Goal: Task Accomplishment & Management: Use online tool/utility

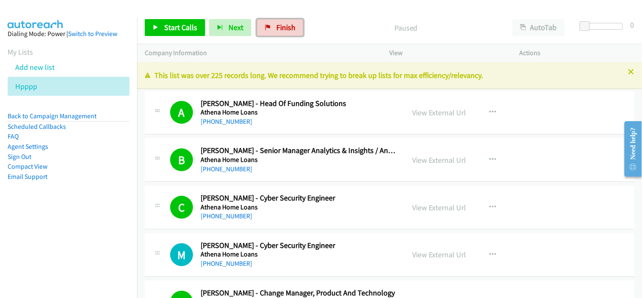
click at [288, 25] on span "Finish" at bounding box center [286, 27] width 19 height 10
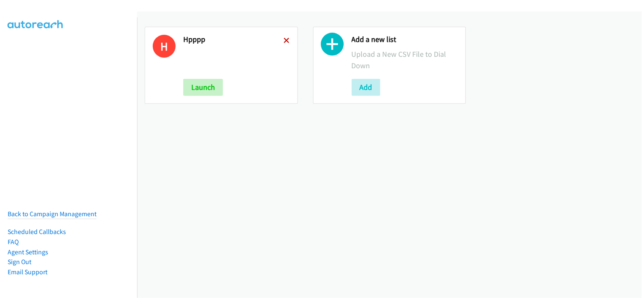
click at [285, 40] on icon at bounding box center [287, 41] width 6 height 6
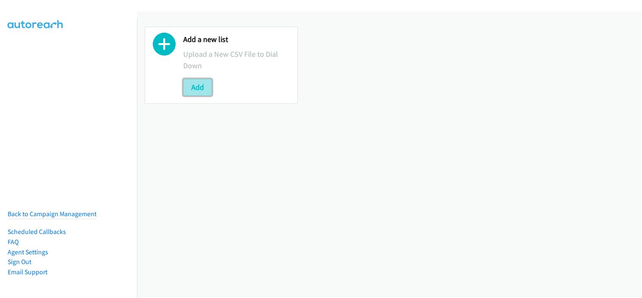
click at [197, 94] on button "Add" at bounding box center [197, 87] width 29 height 17
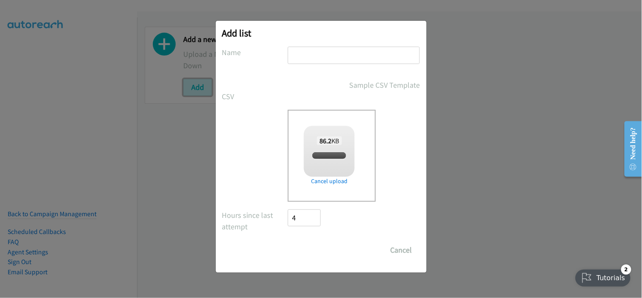
checkbox input "true"
click at [306, 54] on input "text" at bounding box center [354, 55] width 132 height 17
type input "hppp"
drag, startPoint x: 327, startPoint y: 252, endPoint x: 333, endPoint y: 253, distance: 5.6
click at [327, 252] on input "Save List" at bounding box center [310, 249] width 44 height 17
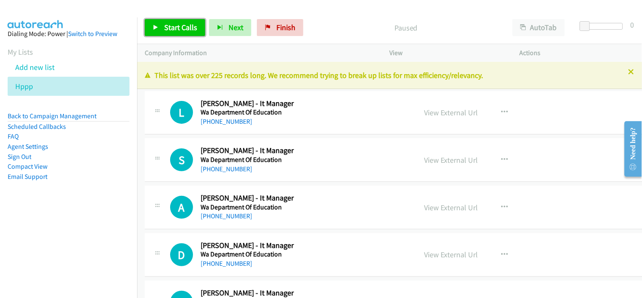
click at [186, 25] on span "Start Calls" at bounding box center [180, 27] width 33 height 10
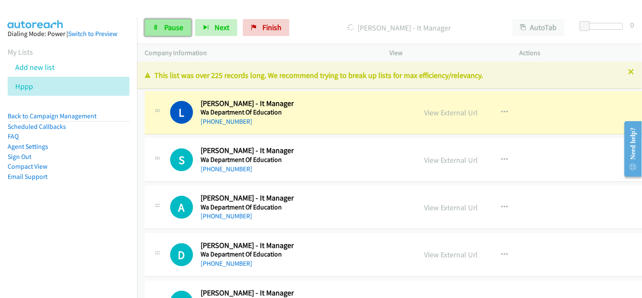
click at [176, 25] on span "Pause" at bounding box center [173, 27] width 19 height 10
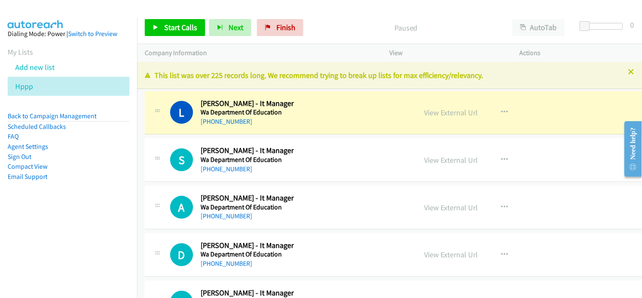
drag, startPoint x: 287, startPoint y: 127, endPoint x: 417, endPoint y: 123, distance: 130.1
click at [287, 127] on div "L Callback Scheduled [PERSON_NAME] - It Manager Wa Department Of Education [GEO…" at bounding box center [401, 113] width 513 height 44
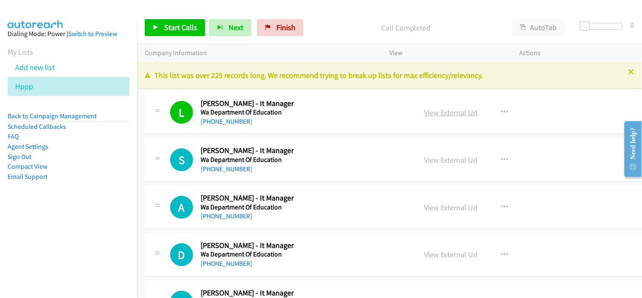
click at [434, 114] on link "View External Url" at bounding box center [451, 113] width 54 height 10
click at [234, 167] on link "[PHONE_NUMBER]" at bounding box center [227, 169] width 52 height 8
drag, startPoint x: 284, startPoint y: 217, endPoint x: 284, endPoint y: 212, distance: 5.1
click at [284, 217] on div "[PHONE_NUMBER]" at bounding box center [298, 216] width 194 height 10
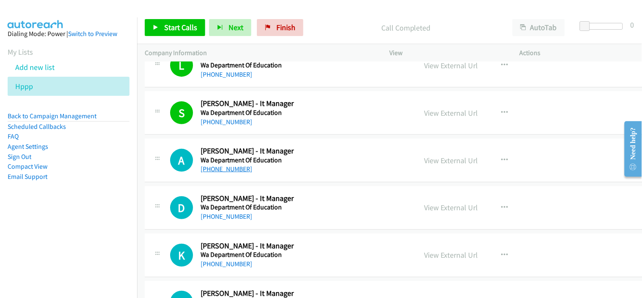
click at [238, 172] on link "[PHONE_NUMBER]" at bounding box center [227, 169] width 52 height 8
click at [225, 215] on link "[PHONE_NUMBER]" at bounding box center [227, 216] width 52 height 8
click at [260, 169] on div "[PHONE_NUMBER]" at bounding box center [298, 169] width 194 height 10
click at [242, 218] on link "[PHONE_NUMBER]" at bounding box center [227, 217] width 52 height 8
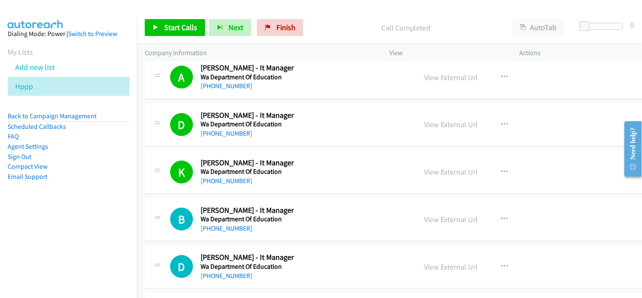
scroll to position [141, 0]
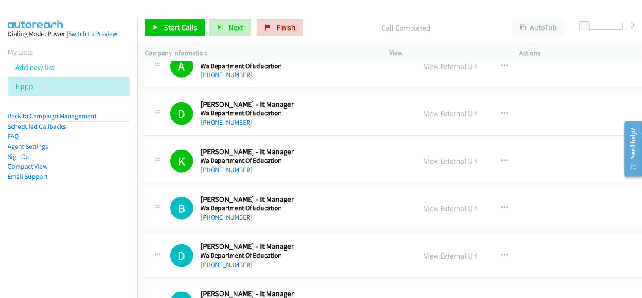
click at [256, 222] on div "[PHONE_NUMBER]" at bounding box center [298, 217] width 194 height 10
click at [239, 219] on link "[PHONE_NUMBER]" at bounding box center [227, 217] width 52 height 8
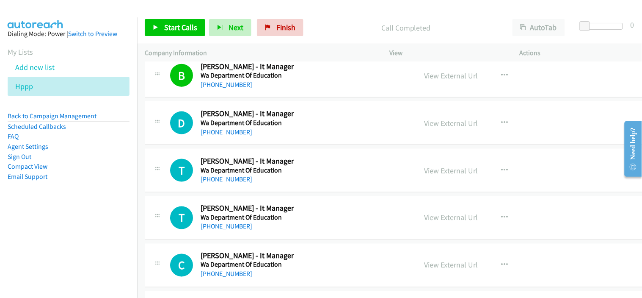
scroll to position [282, 0]
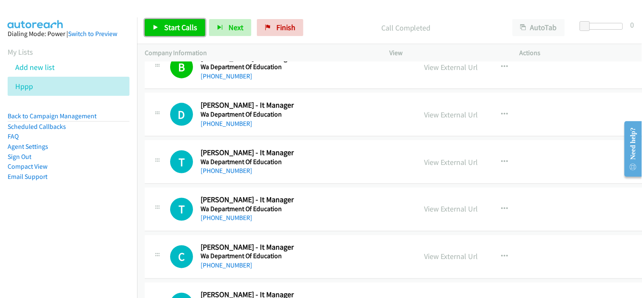
click at [185, 32] on span "Start Calls" at bounding box center [180, 27] width 33 height 10
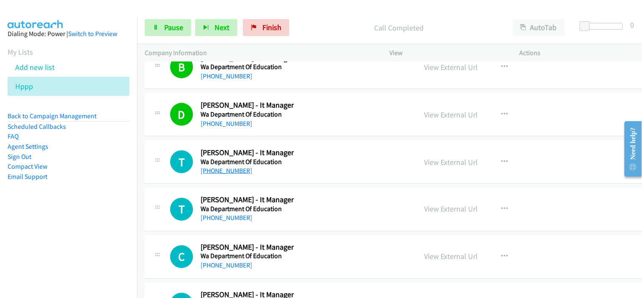
click at [235, 172] on link "[PHONE_NUMBER]" at bounding box center [227, 170] width 52 height 8
click at [222, 219] on link "[PHONE_NUMBER]" at bounding box center [227, 218] width 52 height 8
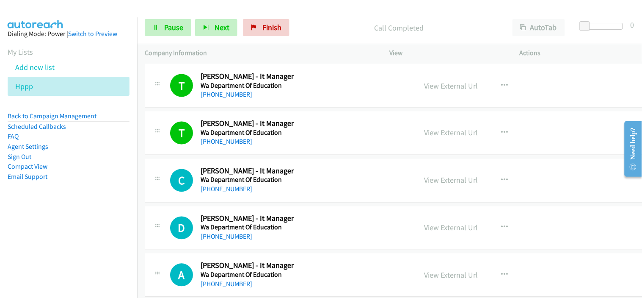
scroll to position [376, 0]
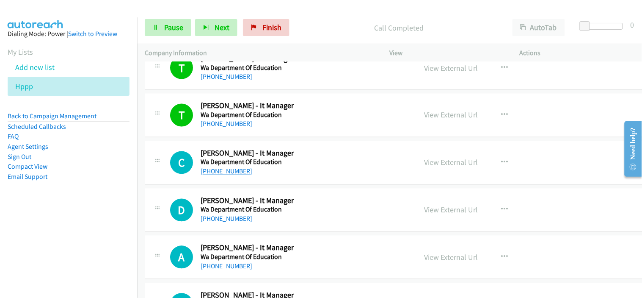
click at [237, 171] on link "[PHONE_NUMBER]" at bounding box center [227, 171] width 52 height 8
click at [262, 129] on div "[PHONE_NUMBER]" at bounding box center [298, 124] width 194 height 10
drag, startPoint x: 252, startPoint y: 175, endPoint x: 223, endPoint y: 169, distance: 29.4
click at [224, 169] on link "[PHONE_NUMBER]" at bounding box center [227, 172] width 52 height 8
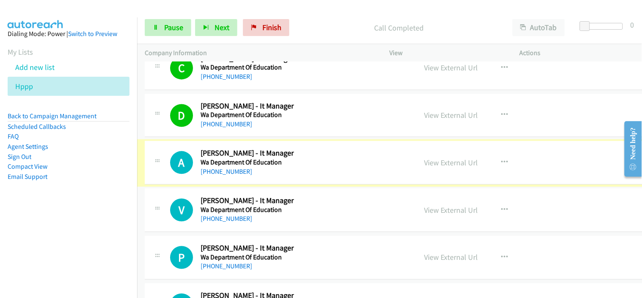
click at [223, 169] on link "[PHONE_NUMBER]" at bounding box center [227, 172] width 52 height 8
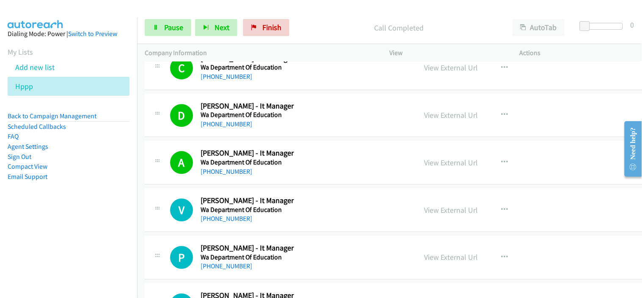
scroll to position [518, 0]
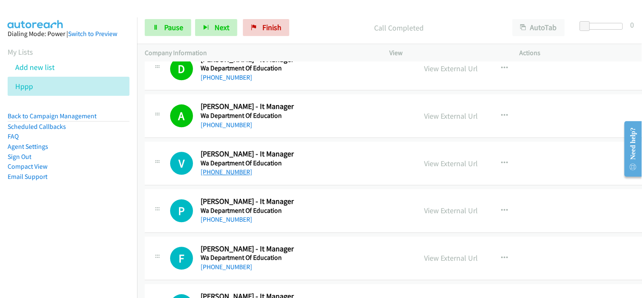
click at [237, 171] on link "[PHONE_NUMBER]" at bounding box center [227, 172] width 52 height 8
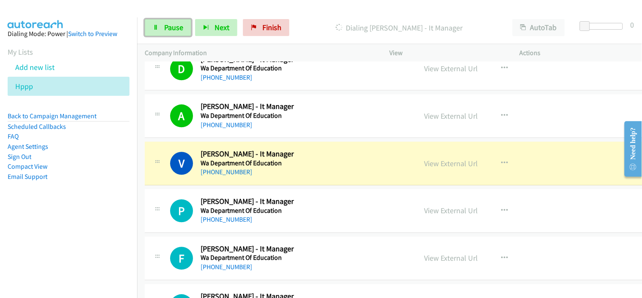
click at [170, 33] on link "Pause" at bounding box center [168, 27] width 47 height 17
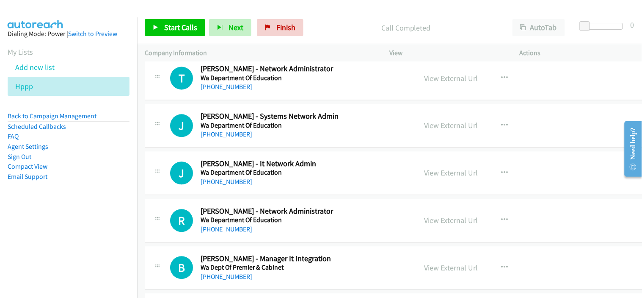
scroll to position [2353, 0]
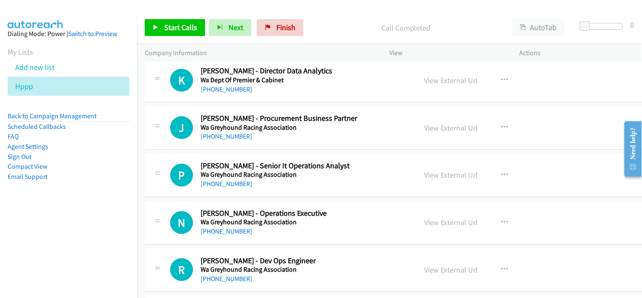
click at [274, 146] on div "J Callback Scheduled [PERSON_NAME] - Procurement Business Partner Wa Greyhound …" at bounding box center [401, 128] width 513 height 44
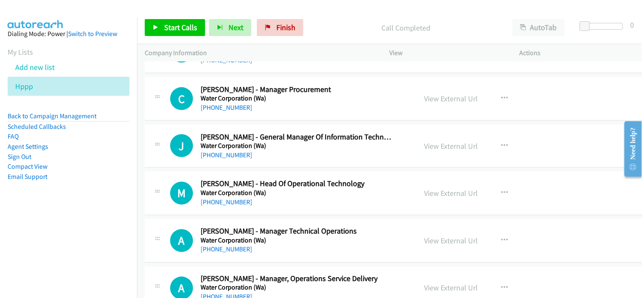
scroll to position [5411, 0]
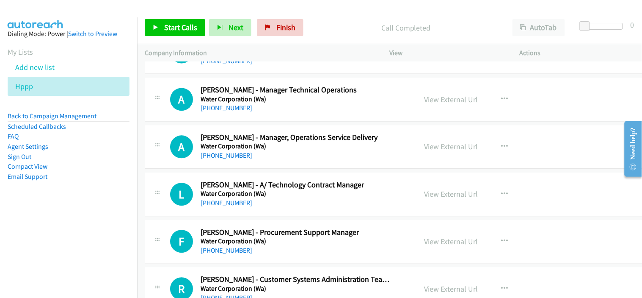
click at [278, 210] on div "L Callback Scheduled [PERSON_NAME] - A/ Technology Contract Manager Water Corpo…" at bounding box center [401, 195] width 513 height 44
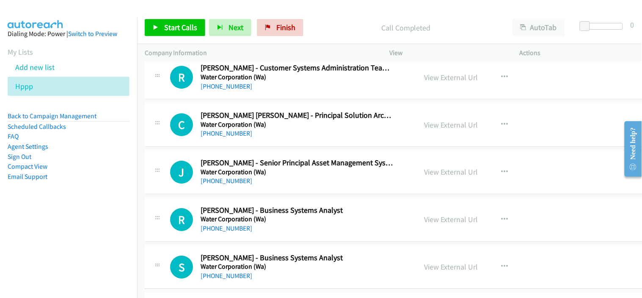
scroll to position [5647, 0]
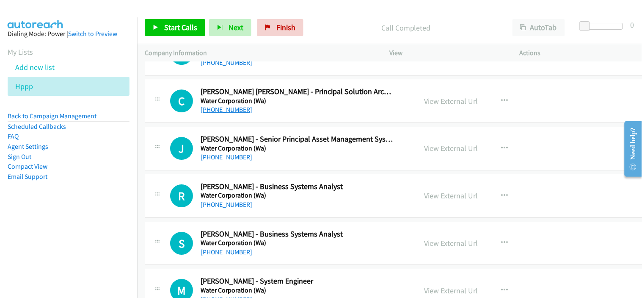
click at [235, 112] on link "[PHONE_NUMBER]" at bounding box center [227, 109] width 52 height 8
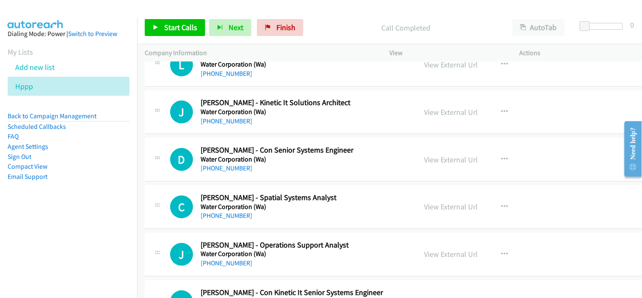
scroll to position [7341, 0]
drag, startPoint x: 273, startPoint y: 174, endPoint x: 282, endPoint y: 172, distance: 9.1
click at [273, 173] on div "[PHONE_NUMBER]" at bounding box center [298, 168] width 194 height 10
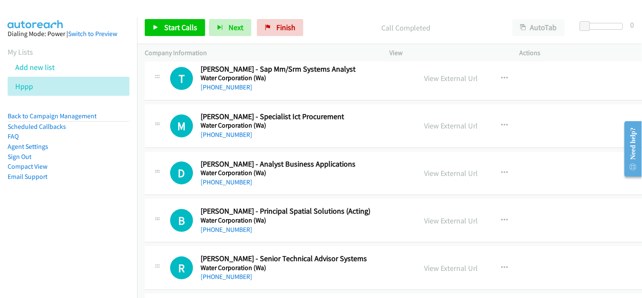
scroll to position [8988, 0]
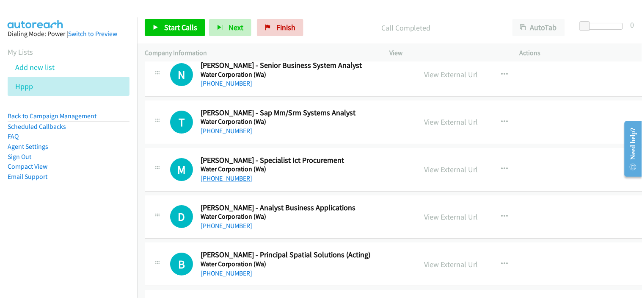
click at [225, 180] on link "[PHONE_NUMBER]" at bounding box center [227, 178] width 52 height 8
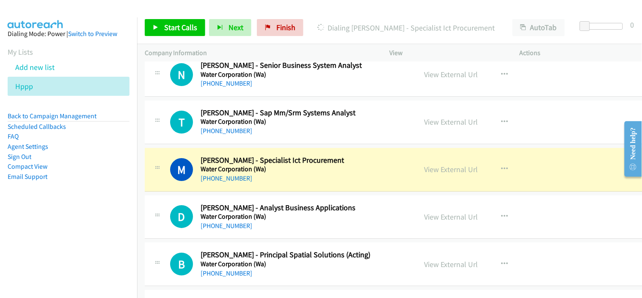
click at [277, 229] on div "[PHONE_NUMBER]" at bounding box center [298, 226] width 194 height 10
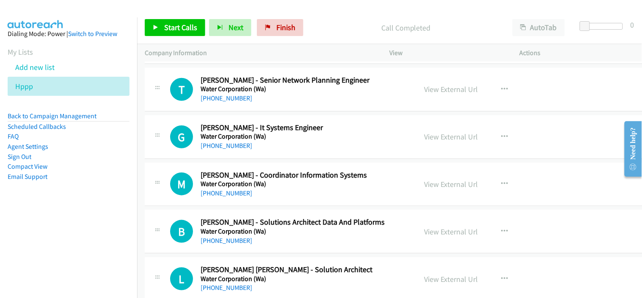
scroll to position [9270, 0]
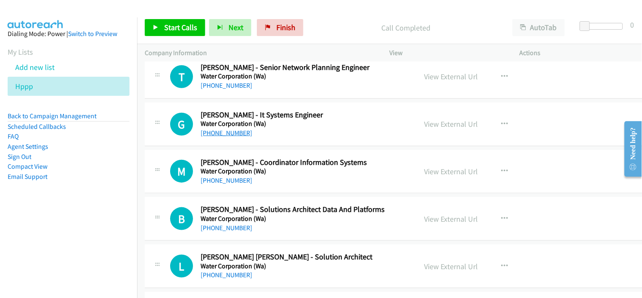
click at [218, 137] on link "[PHONE_NUMBER]" at bounding box center [227, 133] width 52 height 8
drag, startPoint x: 280, startPoint y: 188, endPoint x: 284, endPoint y: 186, distance: 5.2
click at [280, 188] on div "M Callback Scheduled [PERSON_NAME] - Coordinator Information Systems Water Corp…" at bounding box center [401, 172] width 513 height 44
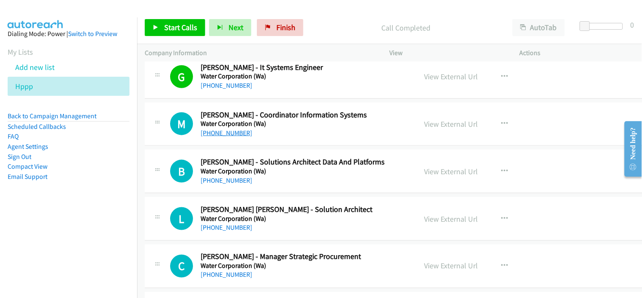
click at [230, 134] on link "[PHONE_NUMBER]" at bounding box center [227, 133] width 52 height 8
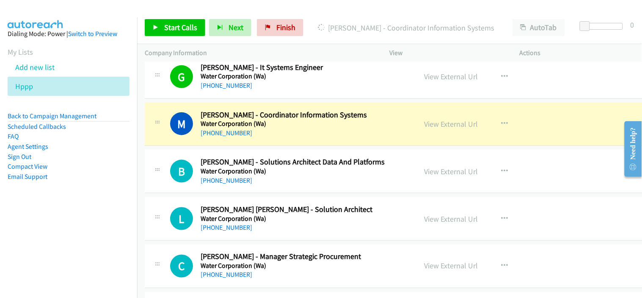
click at [286, 180] on div "[PHONE_NUMBER]" at bounding box center [298, 180] width 194 height 10
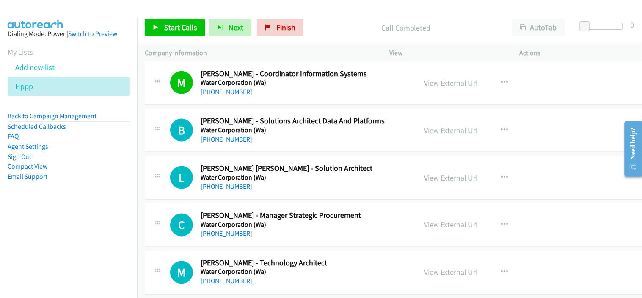
scroll to position [9365, 0]
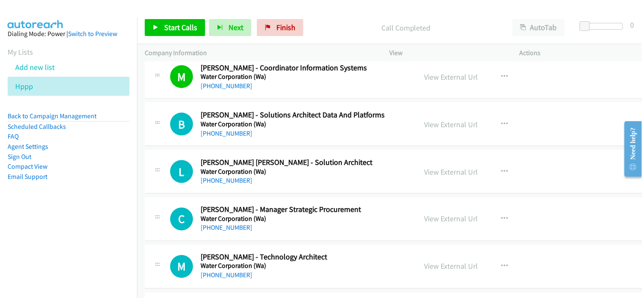
click at [234, 137] on link "[PHONE_NUMBER]" at bounding box center [227, 133] width 52 height 8
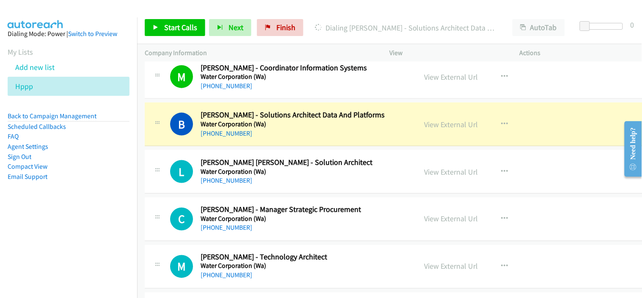
click at [274, 179] on div "[PHONE_NUMBER]" at bounding box center [298, 180] width 194 height 10
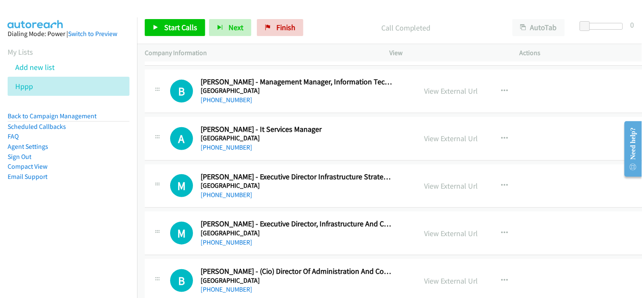
scroll to position [10023, 0]
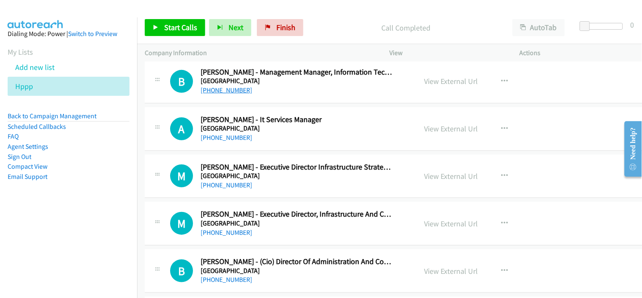
click at [223, 94] on link "[PHONE_NUMBER]" at bounding box center [227, 90] width 52 height 8
click at [209, 94] on link "[PHONE_NUMBER]" at bounding box center [227, 90] width 52 height 8
click at [271, 151] on div "A Callback Scheduled [PERSON_NAME] - It Services Manager [GEOGRAPHIC_DATA] [GEO…" at bounding box center [401, 129] width 513 height 44
click at [230, 141] on link "[PHONE_NUMBER]" at bounding box center [227, 137] width 52 height 8
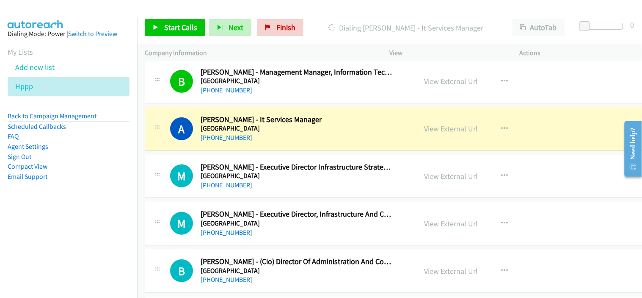
click at [262, 195] on div "M Callback Scheduled [PERSON_NAME] - Executive Director Infrastructure Strategy…" at bounding box center [401, 177] width 513 height 44
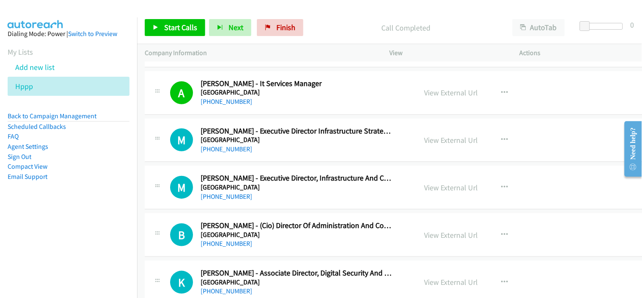
scroll to position [10070, 0]
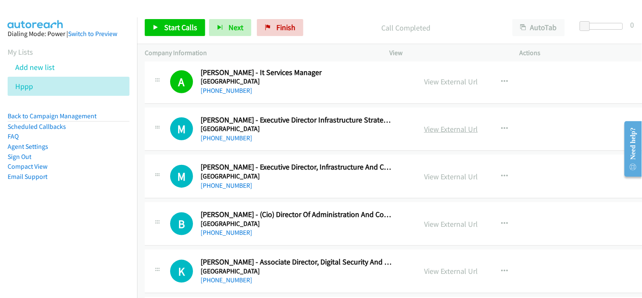
click at [424, 130] on link "View External Url" at bounding box center [451, 129] width 54 height 10
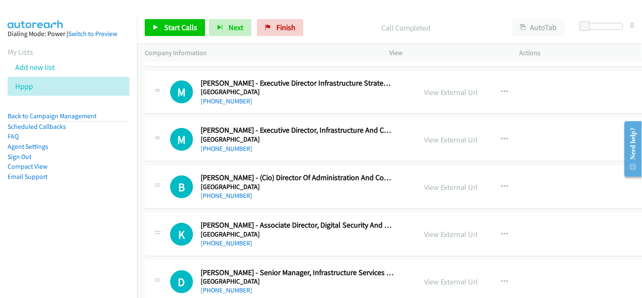
scroll to position [10117, 0]
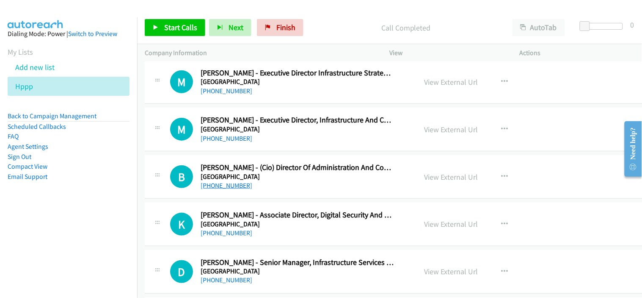
click at [236, 189] on link "[PHONE_NUMBER]" at bounding box center [227, 185] width 52 height 8
click at [286, 191] on div "[PHONE_NUMBER]" at bounding box center [298, 185] width 194 height 10
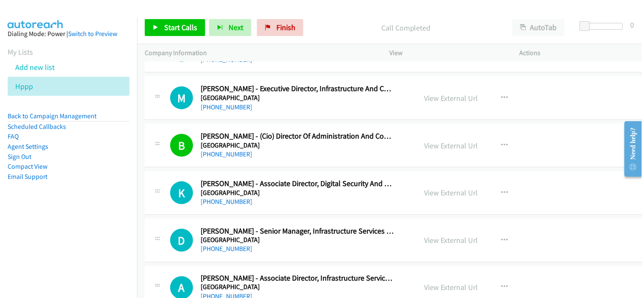
scroll to position [10165, 0]
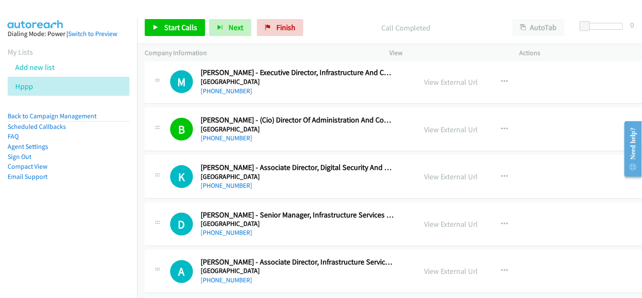
drag, startPoint x: 218, startPoint y: 189, endPoint x: 259, endPoint y: 183, distance: 41.5
click at [218, 189] on link "[PHONE_NUMBER]" at bounding box center [227, 185] width 52 height 8
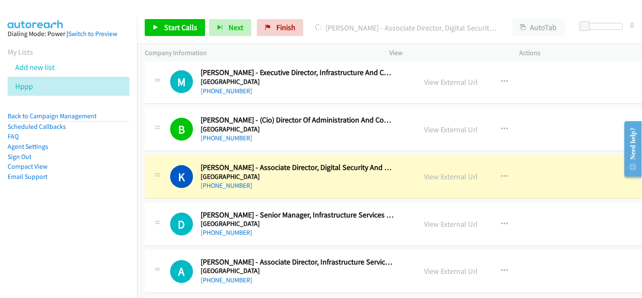
click at [277, 186] on div "[PHONE_NUMBER]" at bounding box center [298, 185] width 194 height 10
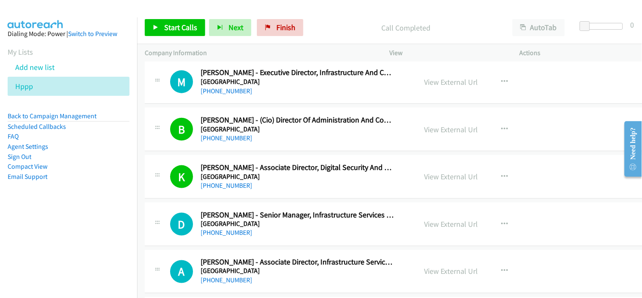
click at [267, 238] on div "[PHONE_NUMBER]" at bounding box center [298, 233] width 194 height 10
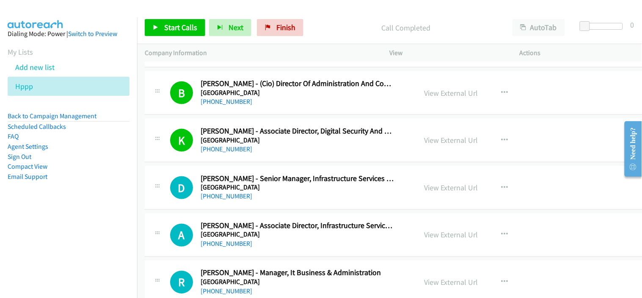
scroll to position [10212, 0]
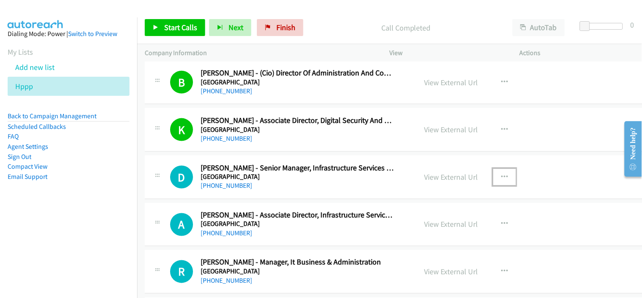
click at [501, 180] on icon "button" at bounding box center [504, 177] width 7 height 7
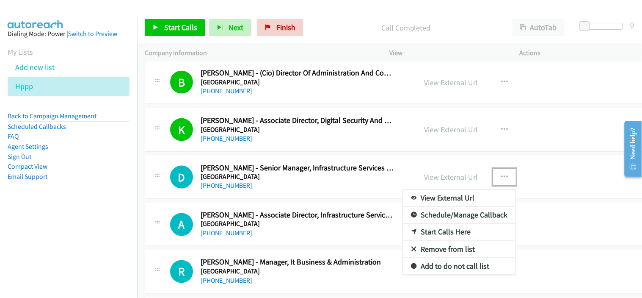
click at [435, 235] on link "Start Calls Here" at bounding box center [459, 232] width 113 height 17
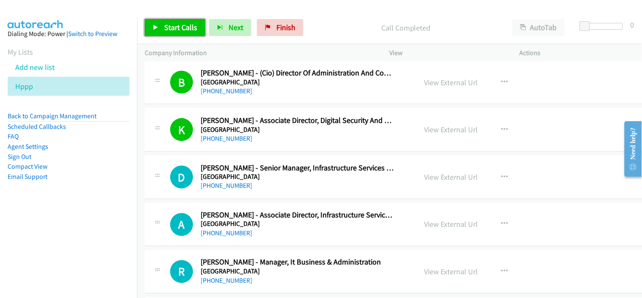
click at [181, 28] on span "Start Calls" at bounding box center [180, 27] width 33 height 10
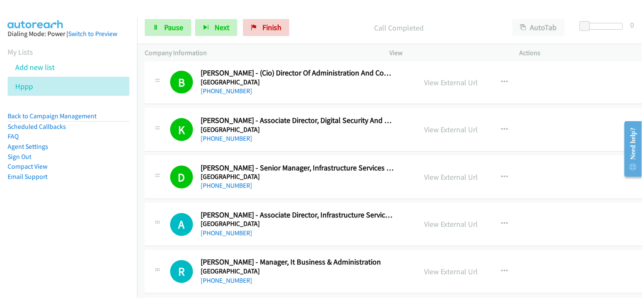
click at [270, 196] on div "D Callback Scheduled [PERSON_NAME] - Senior Manager, Infrastructure Services An…" at bounding box center [401, 177] width 513 height 44
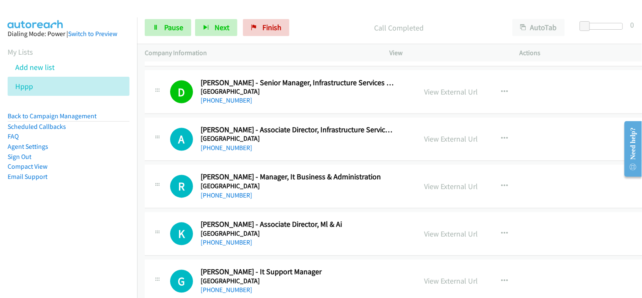
scroll to position [10306, 0]
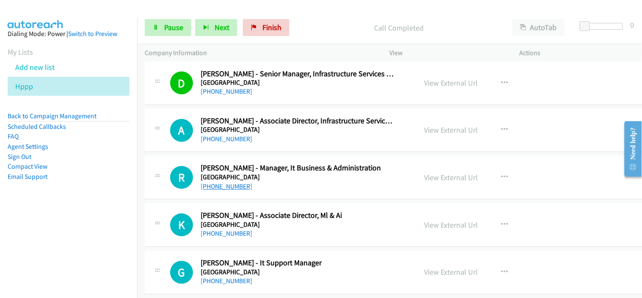
click at [222, 191] on link "[PHONE_NUMBER]" at bounding box center [227, 187] width 52 height 8
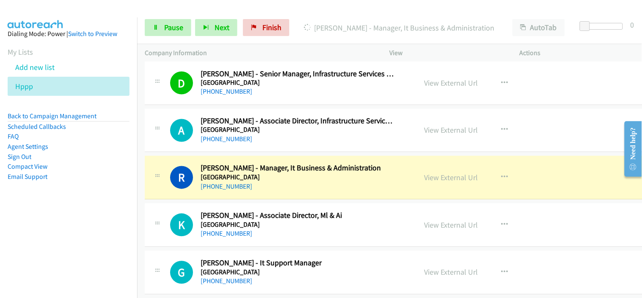
drag, startPoint x: 273, startPoint y: 188, endPoint x: 280, endPoint y: 189, distance: 7.2
click at [273, 188] on div "[PHONE_NUMBER]" at bounding box center [298, 187] width 194 height 10
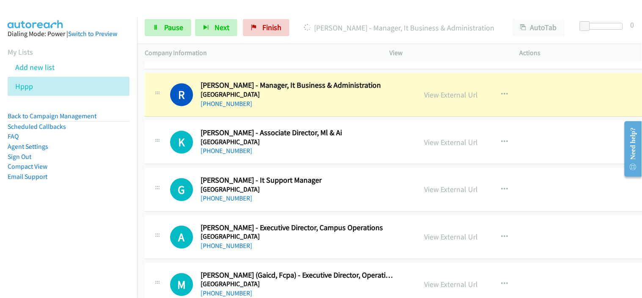
scroll to position [10400, 0]
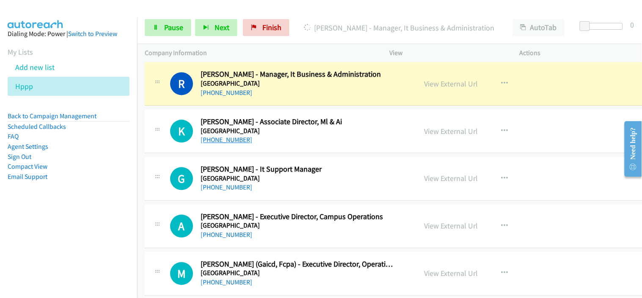
click at [237, 144] on link "[PHONE_NUMBER]" at bounding box center [227, 140] width 52 height 8
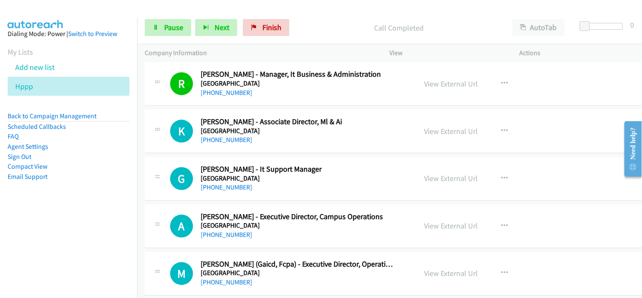
click at [262, 149] on div "K Callback Scheduled [PERSON_NAME] - Associate Director, Ml & Ai [GEOGRAPHIC_DA…" at bounding box center [401, 131] width 513 height 44
click at [232, 144] on link "[PHONE_NUMBER]" at bounding box center [227, 140] width 52 height 8
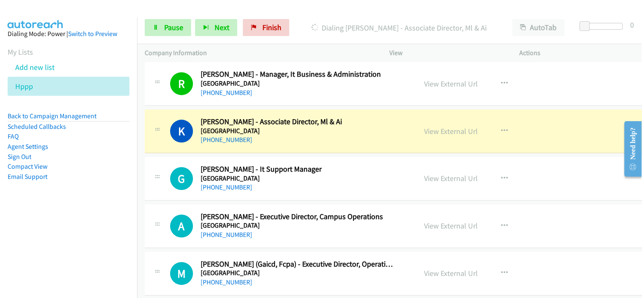
click at [277, 199] on div "G Callback Scheduled [PERSON_NAME] - It Support Manager [GEOGRAPHIC_DATA] [GEOG…" at bounding box center [401, 179] width 513 height 44
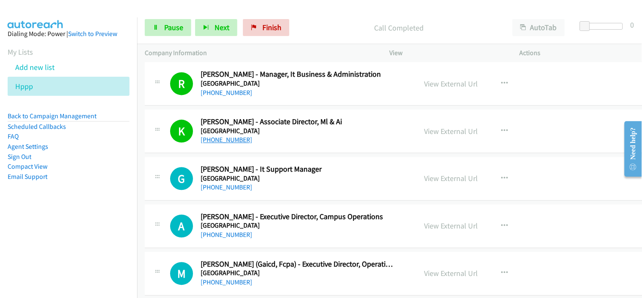
click at [236, 144] on link "[PHONE_NUMBER]" at bounding box center [227, 140] width 52 height 8
click at [271, 197] on div "G Callback Scheduled [PERSON_NAME] - It Support Manager [GEOGRAPHIC_DATA] [GEOG…" at bounding box center [401, 179] width 513 height 44
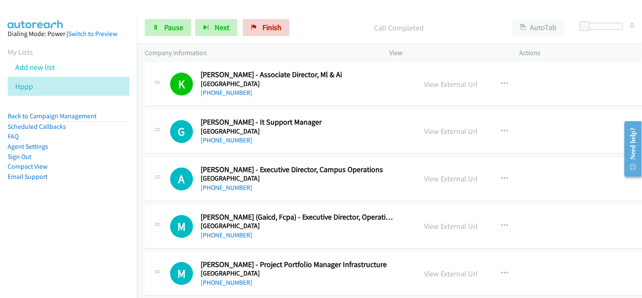
click at [226, 149] on div "G Callback Scheduled [PERSON_NAME] - It Support Manager [GEOGRAPHIC_DATA] [GEOG…" at bounding box center [401, 132] width 513 height 44
click at [227, 143] on link "[PHONE_NUMBER]" at bounding box center [227, 140] width 52 height 8
click at [268, 153] on div "G Callback Scheduled [PERSON_NAME] - It Support Manager [GEOGRAPHIC_DATA] [GEOG…" at bounding box center [401, 132] width 513 height 44
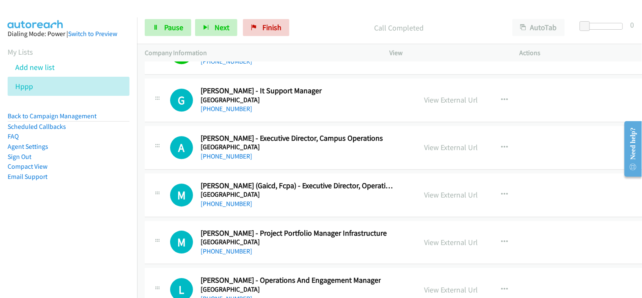
scroll to position [10494, 0]
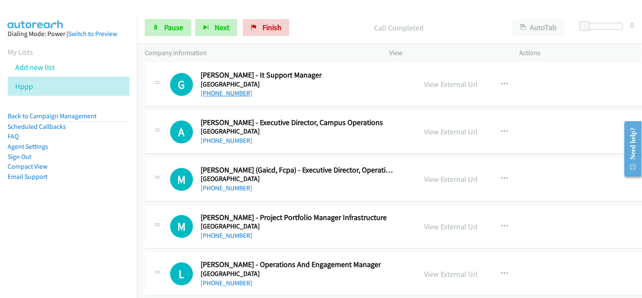
click at [227, 97] on link "[PHONE_NUMBER]" at bounding box center [227, 93] width 52 height 8
click at [280, 198] on div "M Callback Scheduled [PERSON_NAME] (Gaicd, Fcpa) - Executive Director, Operatio…" at bounding box center [401, 180] width 513 height 44
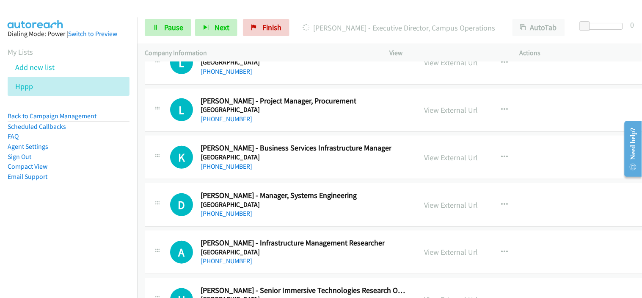
scroll to position [10823, 0]
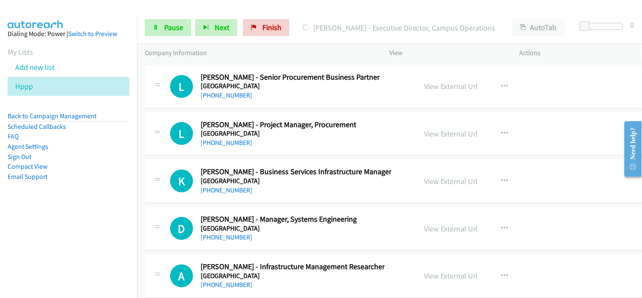
drag, startPoint x: 280, startPoint y: 197, endPoint x: 284, endPoint y: 198, distance: 4.7
click at [280, 195] on div "[PHONE_NUMBER]" at bounding box center [296, 190] width 191 height 10
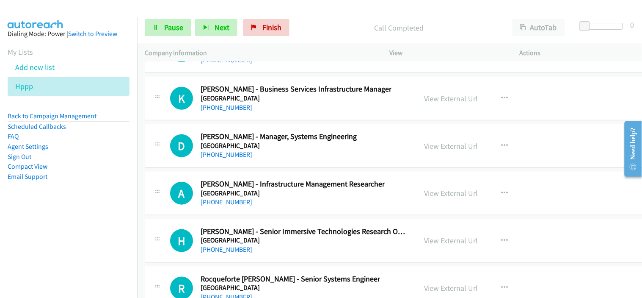
scroll to position [11012, 0]
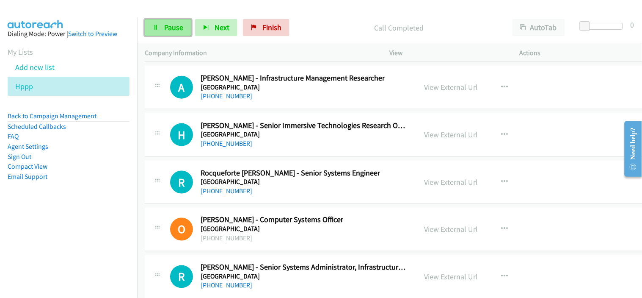
click at [174, 32] on link "Pause" at bounding box center [168, 27] width 47 height 17
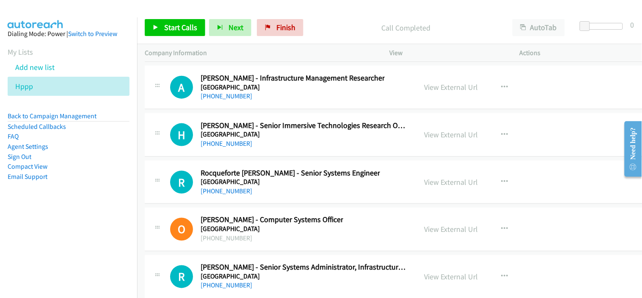
click at [260, 148] on div "[PHONE_NUMBER]" at bounding box center [305, 143] width 208 height 10
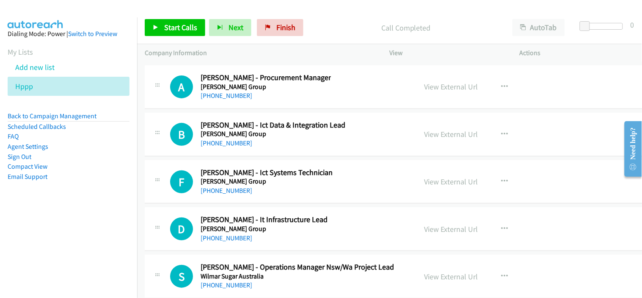
scroll to position [13365, 0]
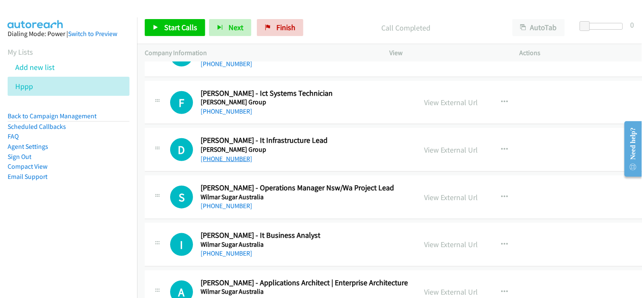
drag, startPoint x: 217, startPoint y: 163, endPoint x: 222, endPoint y: 162, distance: 5.5
click at [217, 163] on link "[PHONE_NUMBER]" at bounding box center [227, 159] width 52 height 8
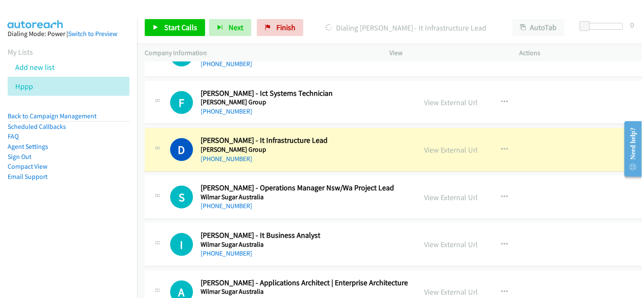
click at [284, 211] on div "[PHONE_NUMBER]" at bounding box center [298, 206] width 194 height 10
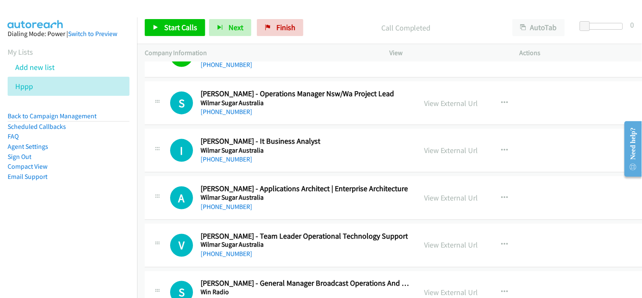
scroll to position [13506, 0]
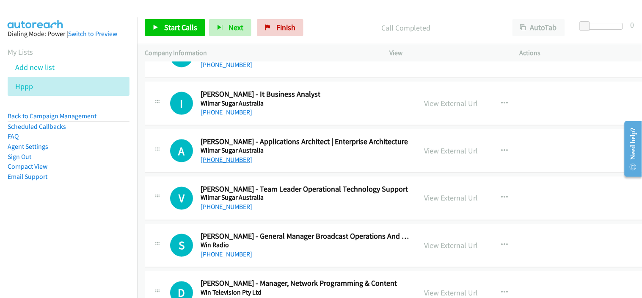
drag, startPoint x: 225, startPoint y: 167, endPoint x: 244, endPoint y: 168, distance: 19.1
click at [225, 163] on link "[PHONE_NUMBER]" at bounding box center [227, 159] width 52 height 8
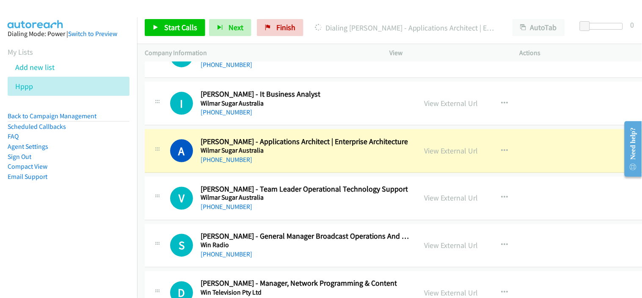
click at [278, 210] on div "[PHONE_NUMBER]" at bounding box center [305, 207] width 208 height 10
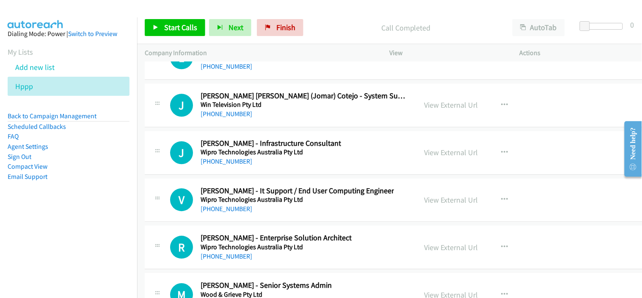
scroll to position [13835, 0]
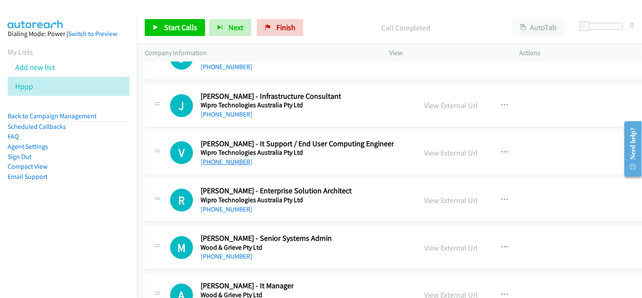
click at [222, 166] on link "[PHONE_NUMBER]" at bounding box center [227, 162] width 52 height 8
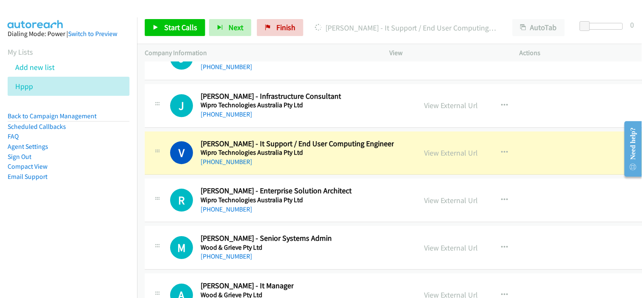
click at [277, 167] on div "[PHONE_NUMBER]" at bounding box center [298, 162] width 194 height 10
drag, startPoint x: 433, startPoint y: 159, endPoint x: 429, endPoint y: 161, distance: 4.4
click at [264, 167] on div "[PHONE_NUMBER]" at bounding box center [298, 162] width 194 height 10
click at [432, 158] on link "View External Url" at bounding box center [451, 153] width 54 height 10
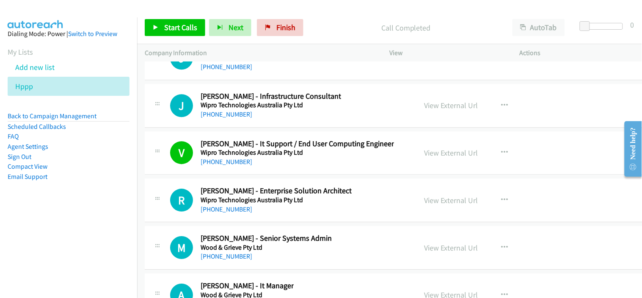
scroll to position [13882, 0]
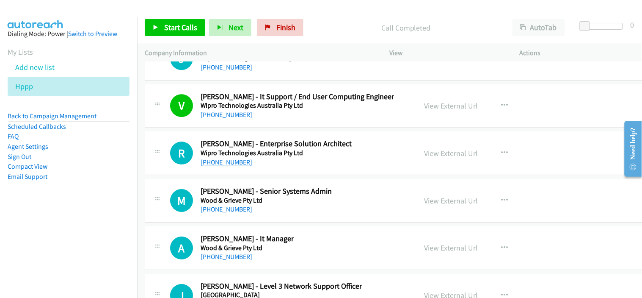
click at [231, 166] on link "[PHONE_NUMBER]" at bounding box center [227, 162] width 52 height 8
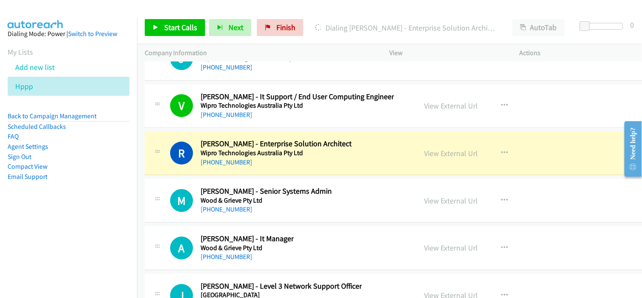
drag, startPoint x: 274, startPoint y: 176, endPoint x: 304, endPoint y: 174, distance: 30.1
click at [274, 175] on div "R Callback Scheduled [PERSON_NAME] - Enterprise Solution Architect Wipro Techno…" at bounding box center [401, 153] width 513 height 44
click at [448, 158] on link "View External Url" at bounding box center [451, 153] width 54 height 10
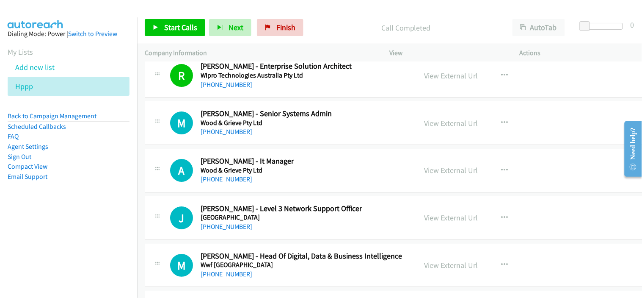
scroll to position [13977, 0]
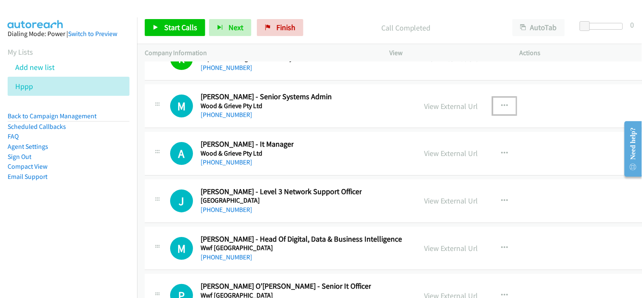
click at [501, 109] on icon "button" at bounding box center [504, 105] width 7 height 7
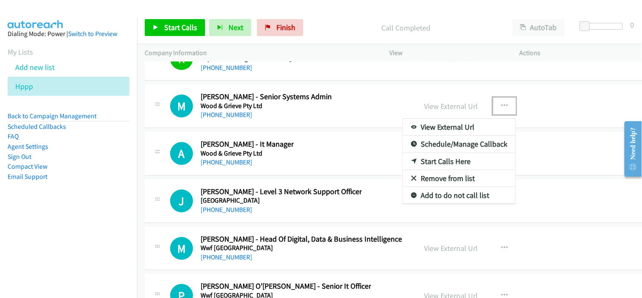
click at [443, 163] on link "Start Calls Here" at bounding box center [459, 161] width 113 height 17
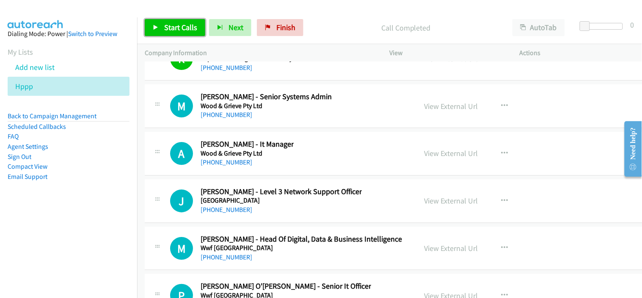
click at [198, 34] on link "Start Calls" at bounding box center [175, 27] width 61 height 17
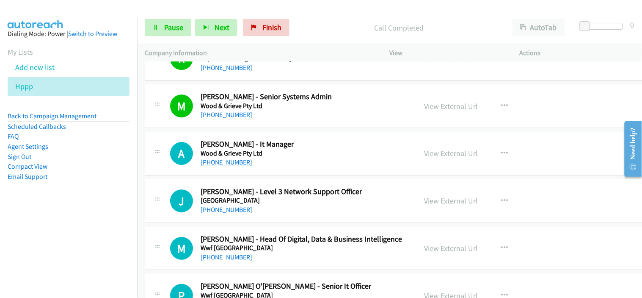
click at [227, 166] on link "[PHONE_NUMBER]" at bounding box center [227, 162] width 52 height 8
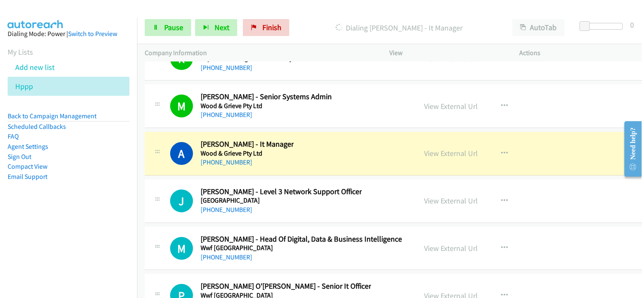
click at [282, 222] on div "J Callback Scheduled [PERSON_NAME] - Level 3 Network Support Officer [GEOGRAPHI…" at bounding box center [401, 201] width 513 height 44
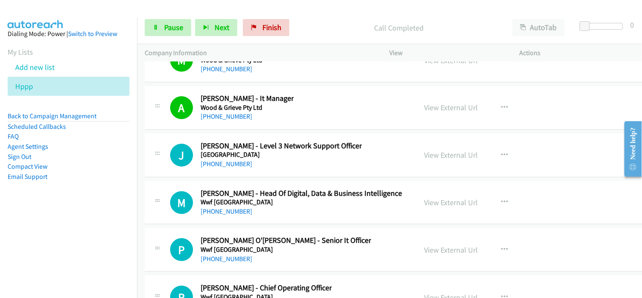
scroll to position [14071, 0]
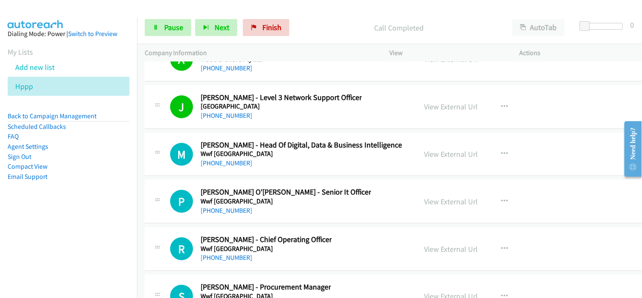
click at [260, 168] on div "[PHONE_NUMBER]" at bounding box center [302, 163] width 202 height 10
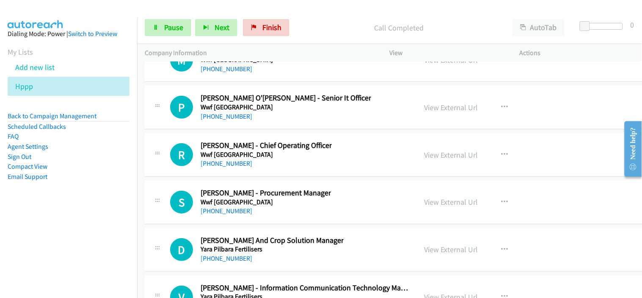
scroll to position [14118, 0]
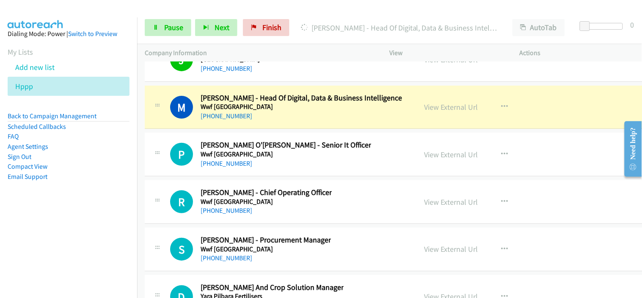
click at [274, 163] on div "[PHONE_NUMBER]" at bounding box center [286, 163] width 171 height 10
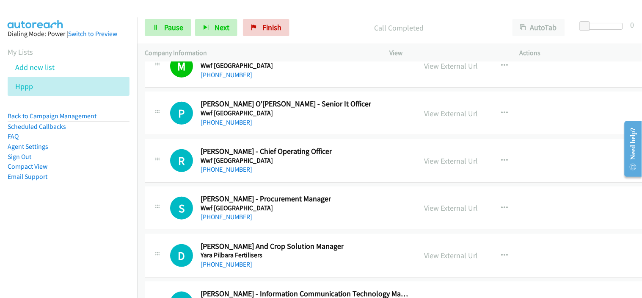
scroll to position [14165, 0]
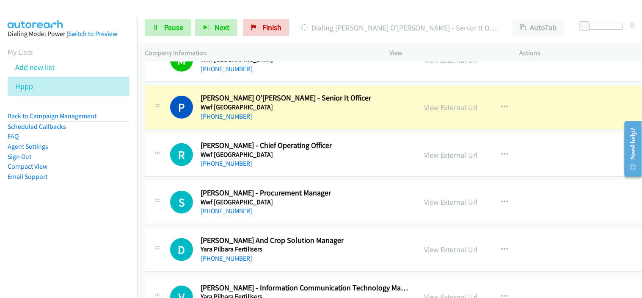
click at [266, 122] on div "[PHONE_NUMBER]" at bounding box center [286, 116] width 171 height 10
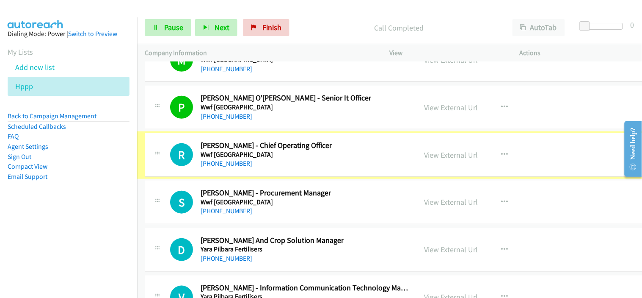
scroll to position [14212, 0]
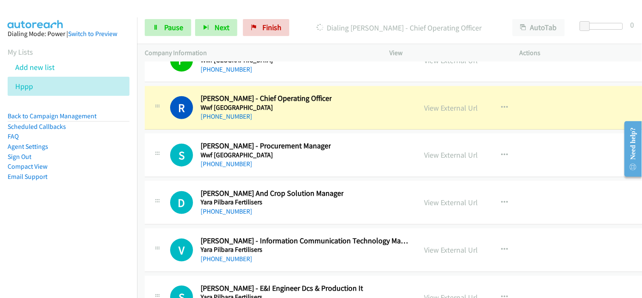
click at [275, 176] on div "S Callback Scheduled [PERSON_NAME] - Procurement Manager Wwf [GEOGRAPHIC_DATA] …" at bounding box center [401, 155] width 513 height 44
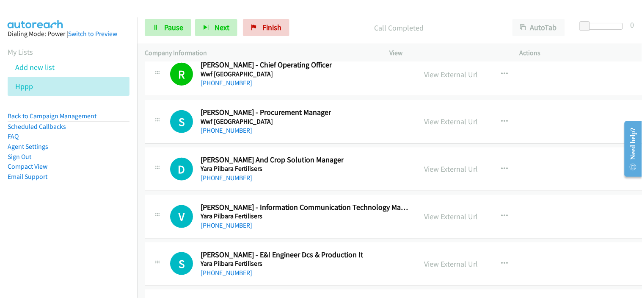
scroll to position [14259, 0]
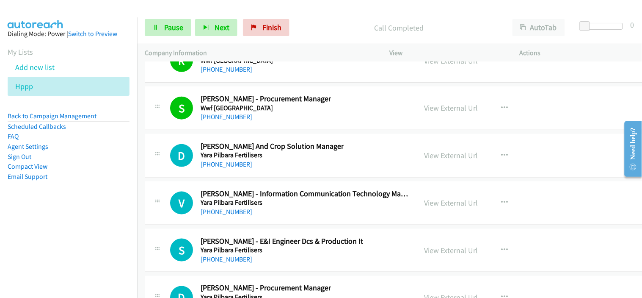
click at [272, 169] on div "[PHONE_NUMBER]" at bounding box center [272, 164] width 143 height 10
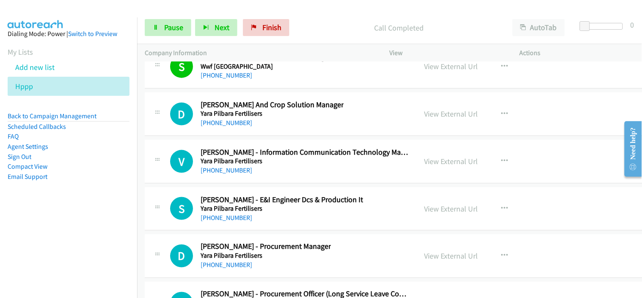
scroll to position [14306, 0]
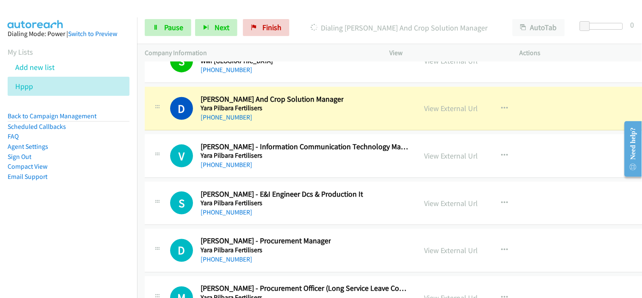
click at [291, 129] on div "D Callback Scheduled [PERSON_NAME] And Crop Solution Manager [PERSON_NAME] Fert…" at bounding box center [401, 109] width 513 height 44
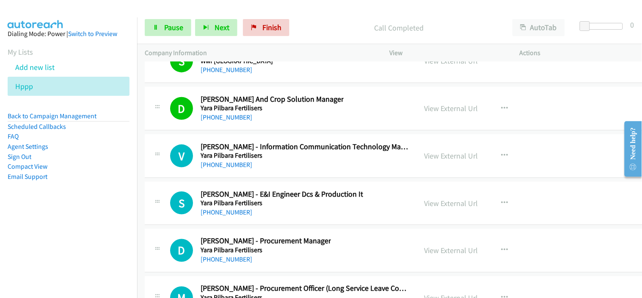
scroll to position [14353, 0]
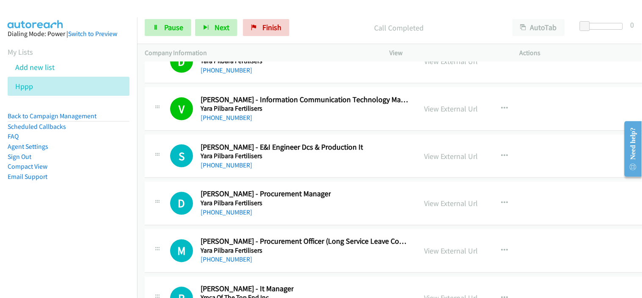
click at [286, 170] on div "[PHONE_NUMBER]" at bounding box center [282, 165] width 163 height 10
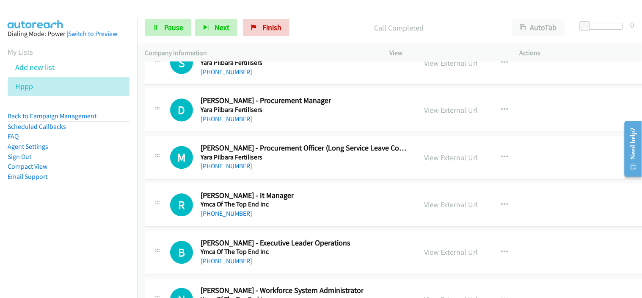
scroll to position [14494, 0]
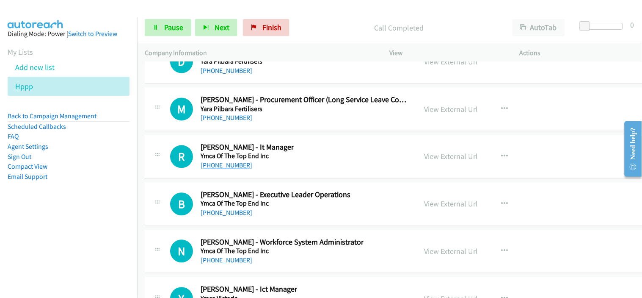
click at [226, 169] on link "[PHONE_NUMBER]" at bounding box center [227, 165] width 52 height 8
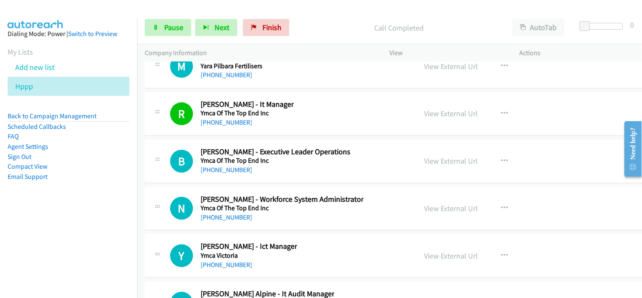
scroll to position [14541, 0]
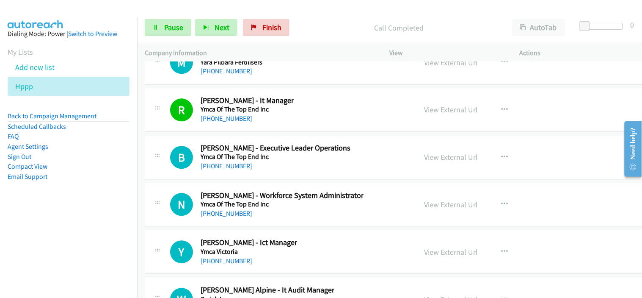
click at [275, 171] on div "[PHONE_NUMBER]" at bounding box center [276, 166] width 150 height 10
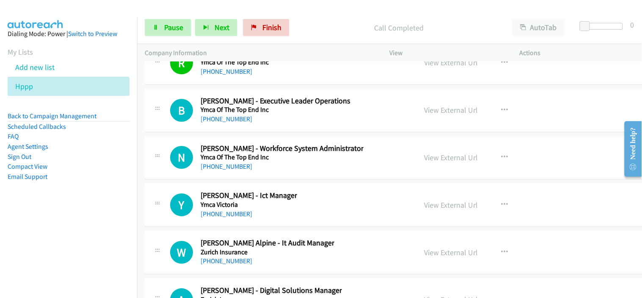
click at [281, 130] on div "B Callback Scheduled [PERSON_NAME] - Executive Leader Operations Ymca Of The To…" at bounding box center [401, 111] width 513 height 44
click at [274, 132] on div "B Callback Scheduled [PERSON_NAME] - Executive Leader Operations Ymca Of The To…" at bounding box center [401, 111] width 513 height 44
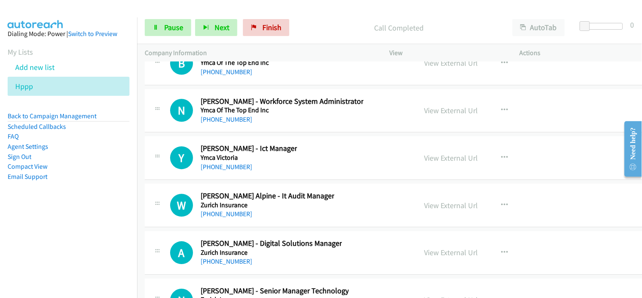
click at [234, 170] on link "[PHONE_NUMBER]" at bounding box center [227, 167] width 52 height 8
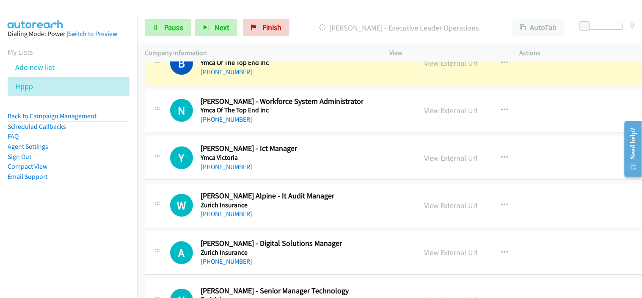
scroll to position [14588, 0]
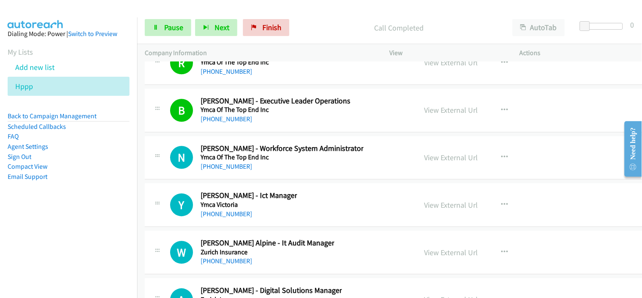
click at [282, 172] on div "[PHONE_NUMBER]" at bounding box center [282, 166] width 163 height 10
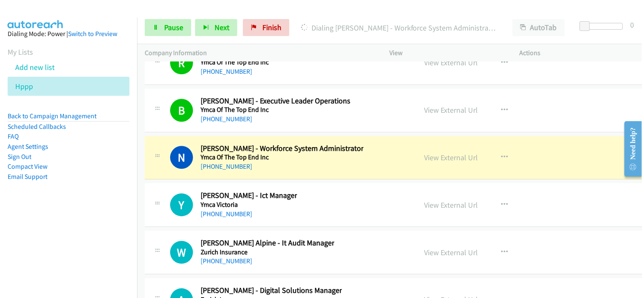
click at [281, 227] on div "Y Callback Scheduled [PERSON_NAME] - Ict Manager [PERSON_NAME] [GEOGRAPHIC_DATA…" at bounding box center [401, 205] width 513 height 44
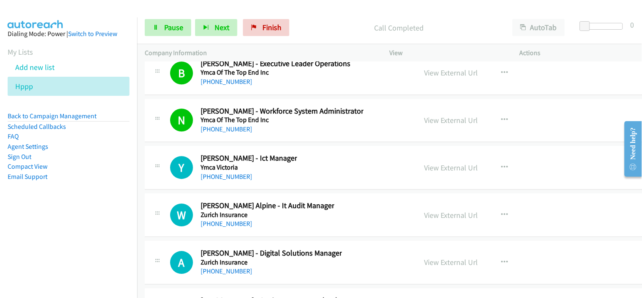
scroll to position [14635, 0]
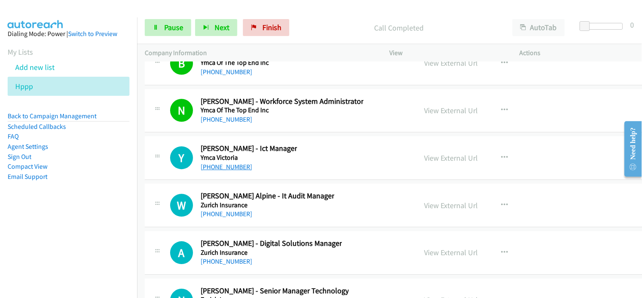
click at [236, 171] on link "[PHONE_NUMBER]" at bounding box center [227, 167] width 52 height 8
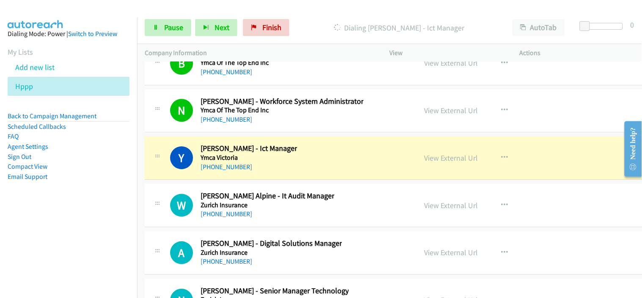
click at [285, 219] on div "[PHONE_NUMBER]" at bounding box center [268, 214] width 134 height 10
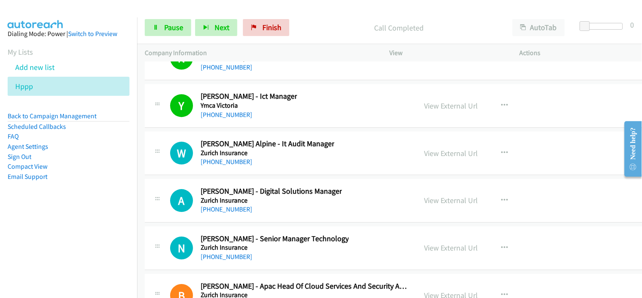
scroll to position [14729, 0]
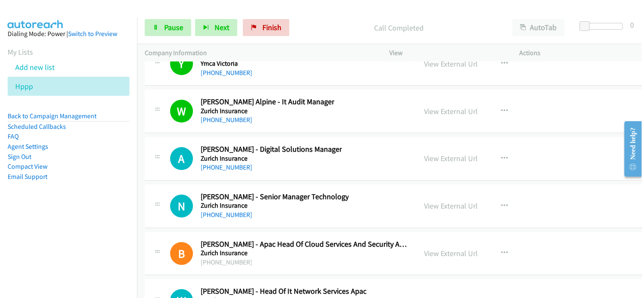
click at [281, 172] on div "[PHONE_NUMBER]" at bounding box center [271, 167] width 141 height 10
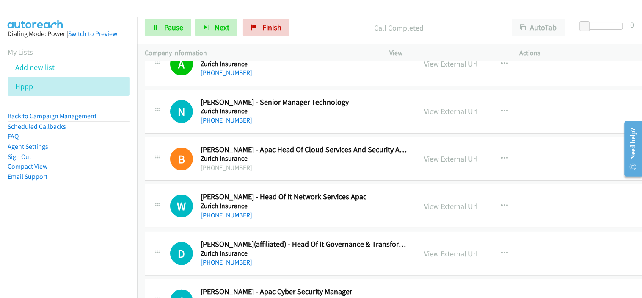
click at [277, 132] on div "N Callback Scheduled [PERSON_NAME] - Senior Manager Technology Zurich Insurance…" at bounding box center [401, 112] width 513 height 44
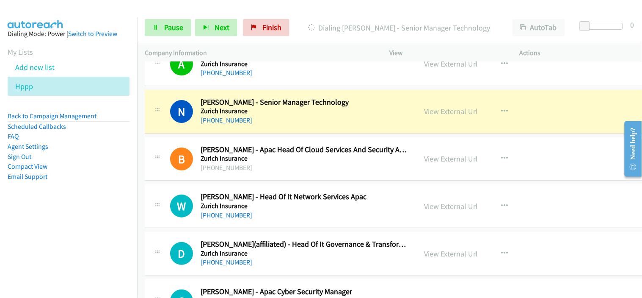
drag, startPoint x: 277, startPoint y: 132, endPoint x: 392, endPoint y: 250, distance: 164.7
click at [277, 132] on div "N Callback Scheduled [PERSON_NAME] - Senior Manager Technology Zurich Insurance…" at bounding box center [401, 112] width 513 height 44
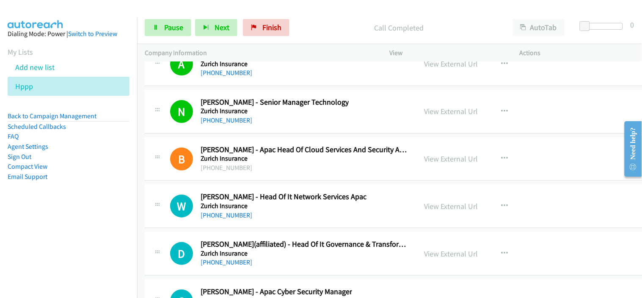
click at [268, 220] on div "[PHONE_NUMBER]" at bounding box center [284, 215] width 166 height 10
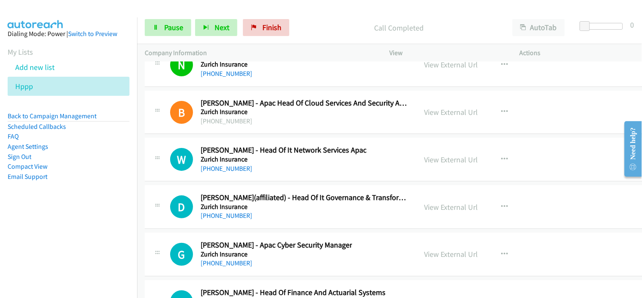
scroll to position [14871, 0]
click at [231, 172] on link "[PHONE_NUMBER]" at bounding box center [227, 168] width 52 height 8
click at [282, 220] on div "[PHONE_NUMBER]" at bounding box center [305, 215] width 208 height 10
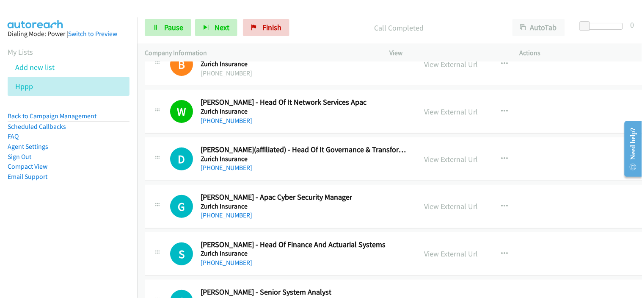
scroll to position [14965, 0]
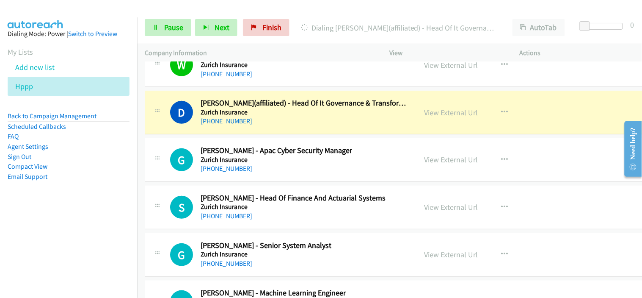
click at [284, 182] on div "G Callback Scheduled [PERSON_NAME] Cyber Security Manager Zurich Insurance [GEO…" at bounding box center [401, 160] width 513 height 44
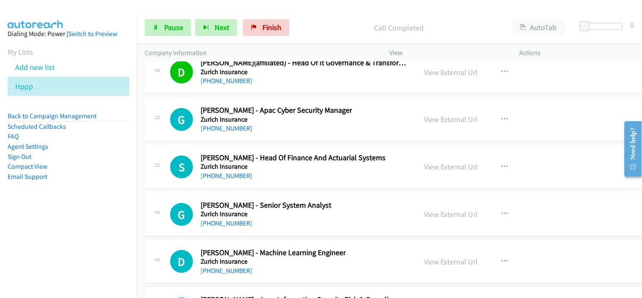
scroll to position [15012, 0]
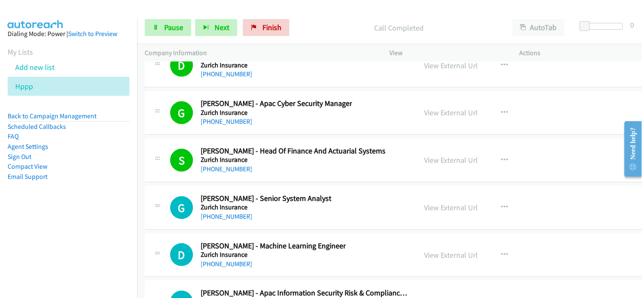
click at [286, 174] on div "[PHONE_NUMBER]" at bounding box center [293, 169] width 185 height 10
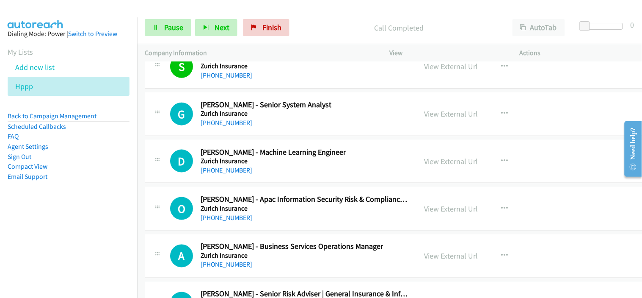
scroll to position [15106, 0]
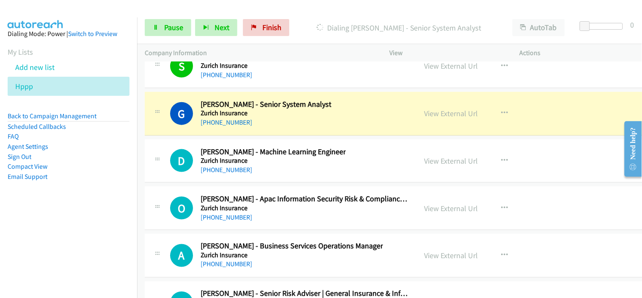
click at [265, 124] on div "[PHONE_NUMBER]" at bounding box center [266, 122] width 131 height 10
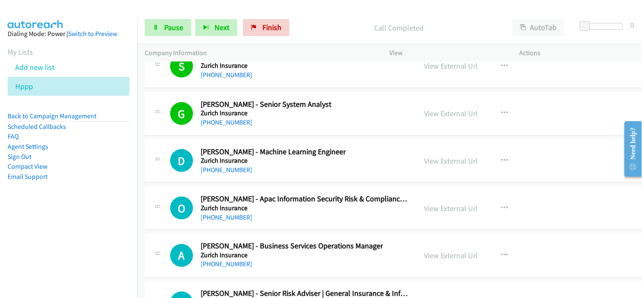
click at [284, 175] on div "[PHONE_NUMBER]" at bounding box center [273, 170] width 145 height 10
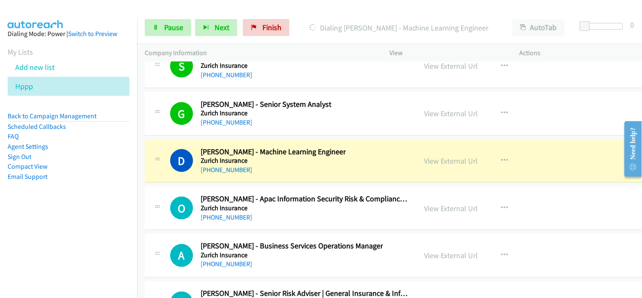
click at [276, 181] on div "D Callback Scheduled [PERSON_NAME] - Machine Learning Engineer Zurich Insurance…" at bounding box center [401, 161] width 513 height 44
click at [274, 175] on div "[PHONE_NUMBER]" at bounding box center [273, 170] width 145 height 10
click at [154, 26] on icon at bounding box center [156, 28] width 6 height 6
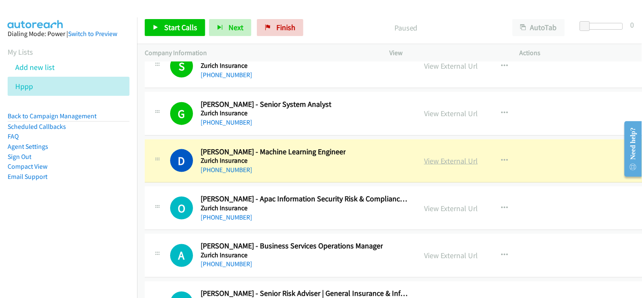
click at [435, 166] on link "View External Url" at bounding box center [451, 161] width 54 height 10
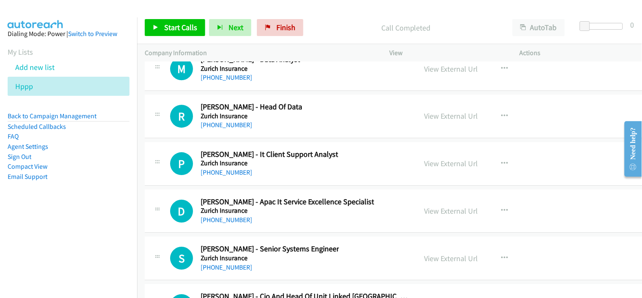
scroll to position [15671, 0]
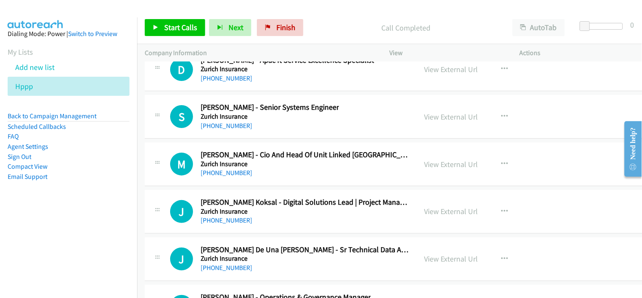
drag, startPoint x: 232, startPoint y: 131, endPoint x: 301, endPoint y: 141, distance: 69.2
click at [232, 130] on link "[PHONE_NUMBER]" at bounding box center [227, 126] width 52 height 8
click at [285, 131] on div "[PHONE_NUMBER]" at bounding box center [270, 126] width 138 height 10
click at [278, 138] on div "S Callback Scheduled [PERSON_NAME] - Senior Systems Engineer Zurich Insurance […" at bounding box center [401, 117] width 513 height 44
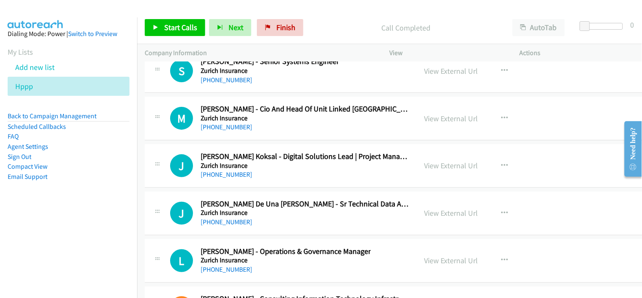
scroll to position [15718, 0]
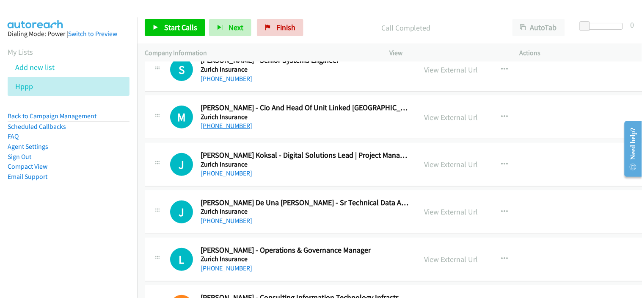
click at [232, 130] on link "[PHONE_NUMBER]" at bounding box center [227, 126] width 52 height 8
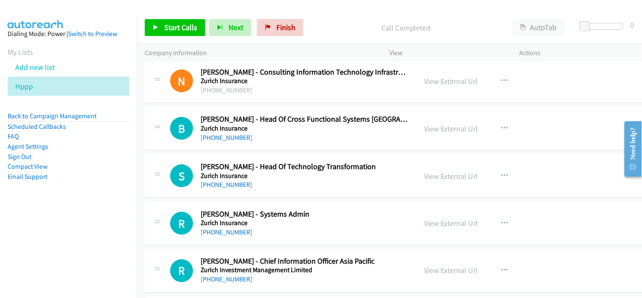
scroll to position [15953, 0]
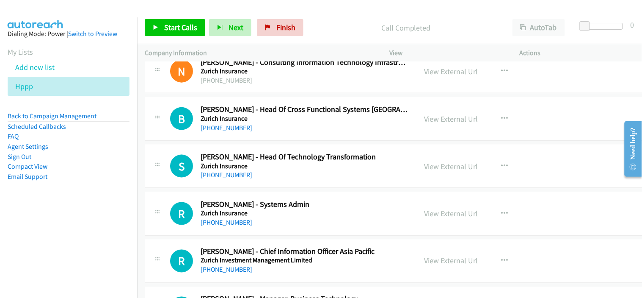
drag, startPoint x: 235, startPoint y: 180, endPoint x: 302, endPoint y: 177, distance: 67.8
click at [235, 179] on link "[PHONE_NUMBER]" at bounding box center [227, 175] width 52 height 8
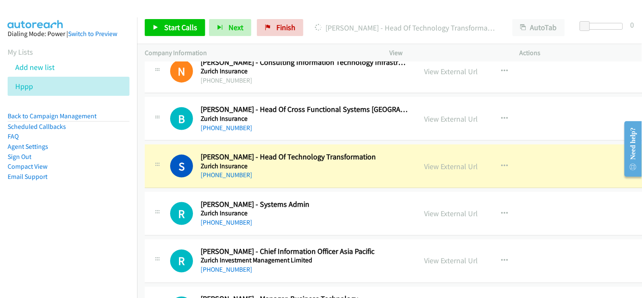
click at [284, 227] on div "[PHONE_NUMBER]" at bounding box center [255, 222] width 109 height 10
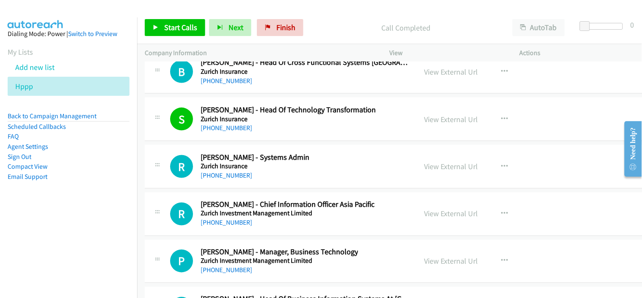
scroll to position [16047, 0]
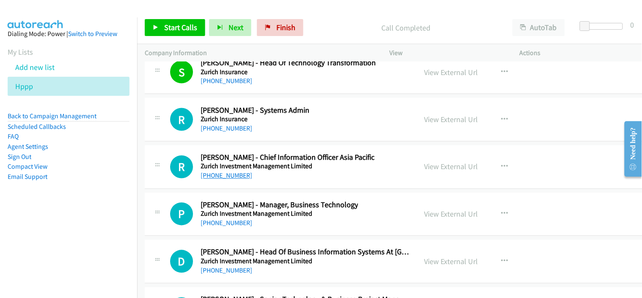
click at [234, 180] on link "[PHONE_NUMBER]" at bounding box center [227, 176] width 52 height 8
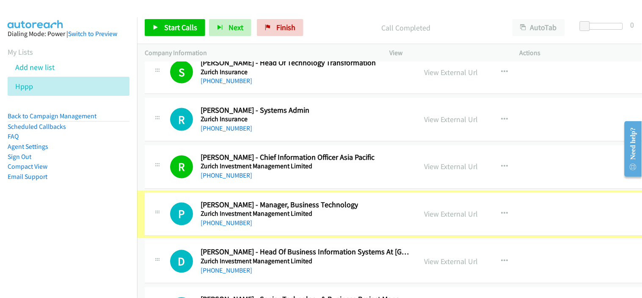
scroll to position [16188, 0]
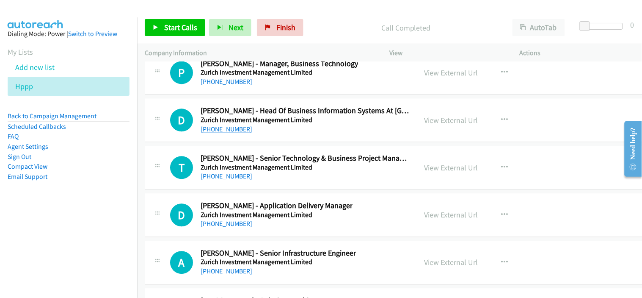
click at [230, 133] on link "[PHONE_NUMBER]" at bounding box center [227, 129] width 52 height 8
click at [266, 181] on div "[PHONE_NUMBER]" at bounding box center [305, 176] width 208 height 10
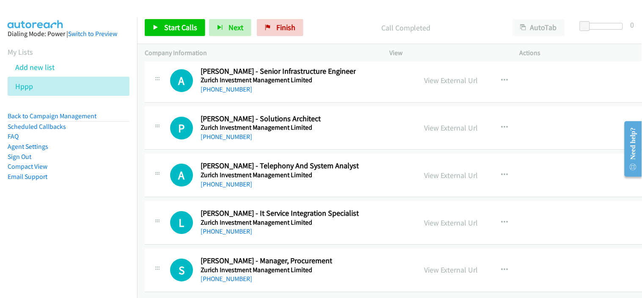
scroll to position [16384, 0]
click at [226, 227] on link "[PHONE_NUMBER]" at bounding box center [227, 231] width 52 height 8
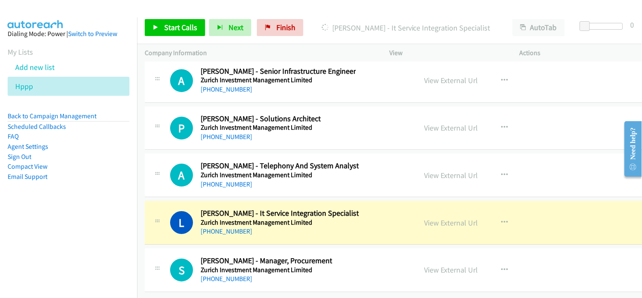
click at [286, 274] on div "[PHONE_NUMBER]" at bounding box center [267, 279] width 132 height 10
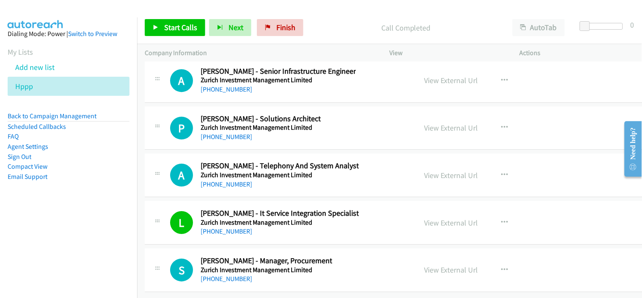
scroll to position [16337, 0]
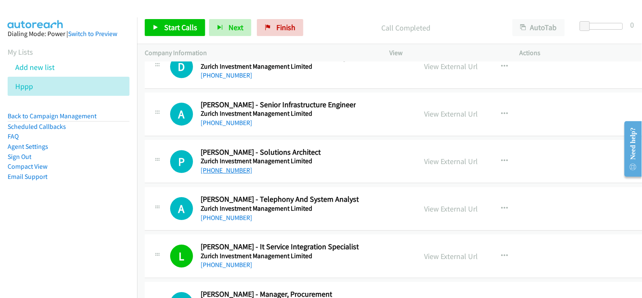
click at [238, 174] on link "[PHONE_NUMBER]" at bounding box center [227, 170] width 52 height 8
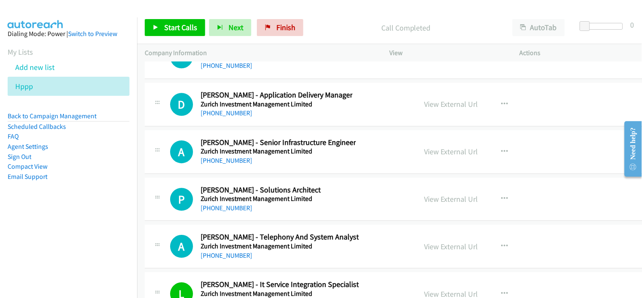
scroll to position [16289, 0]
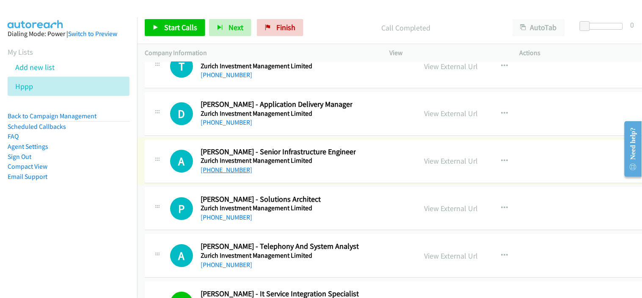
click at [226, 174] on link "[PHONE_NUMBER]" at bounding box center [227, 170] width 52 height 8
click at [266, 145] on td "A Callback Scheduled [PERSON_NAME] - Senior Infrastructure Engineer Zurich Inve…" at bounding box center [401, 160] width 529 height 47
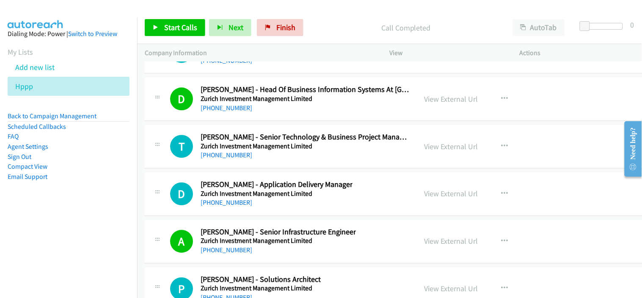
scroll to position [16195, 0]
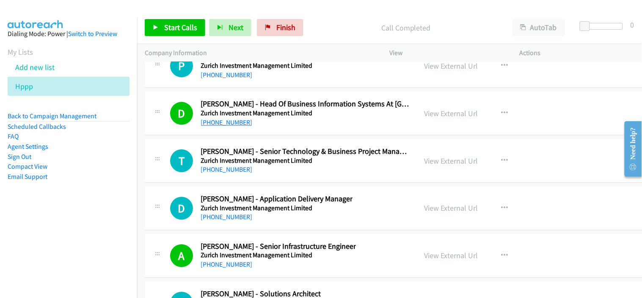
click at [232, 126] on link "[PHONE_NUMBER]" at bounding box center [227, 122] width 52 height 8
click at [260, 183] on div "T Callback Scheduled [PERSON_NAME] - Senior Technology & Business Project Manag…" at bounding box center [401, 161] width 513 height 44
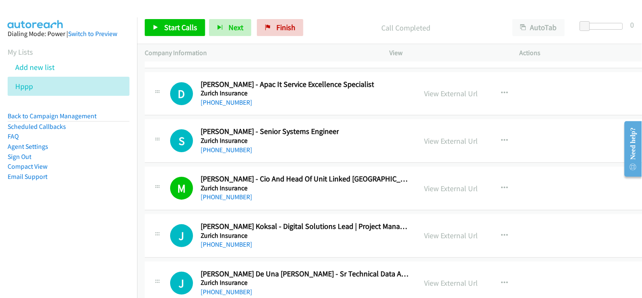
scroll to position [15630, 0]
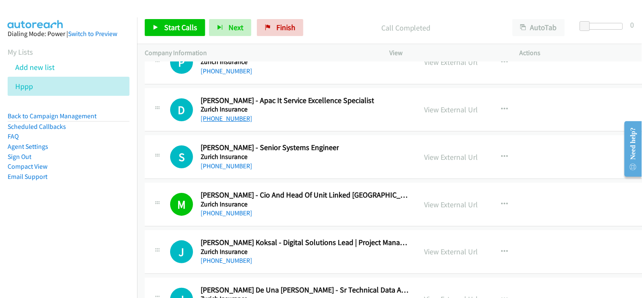
click at [235, 121] on link "[PHONE_NUMBER]" at bounding box center [227, 118] width 52 height 8
click at [234, 11] on div "Start Calls Pause Next Finish Call Completed AutoTab AutoTab 0" at bounding box center [389, 27] width 505 height 33
drag, startPoint x: 283, startPoint y: 31, endPoint x: 368, endPoint y: 47, distance: 87.0
click at [283, 31] on span "Finish" at bounding box center [286, 27] width 19 height 10
